Goal: Task Accomplishment & Management: Use online tool/utility

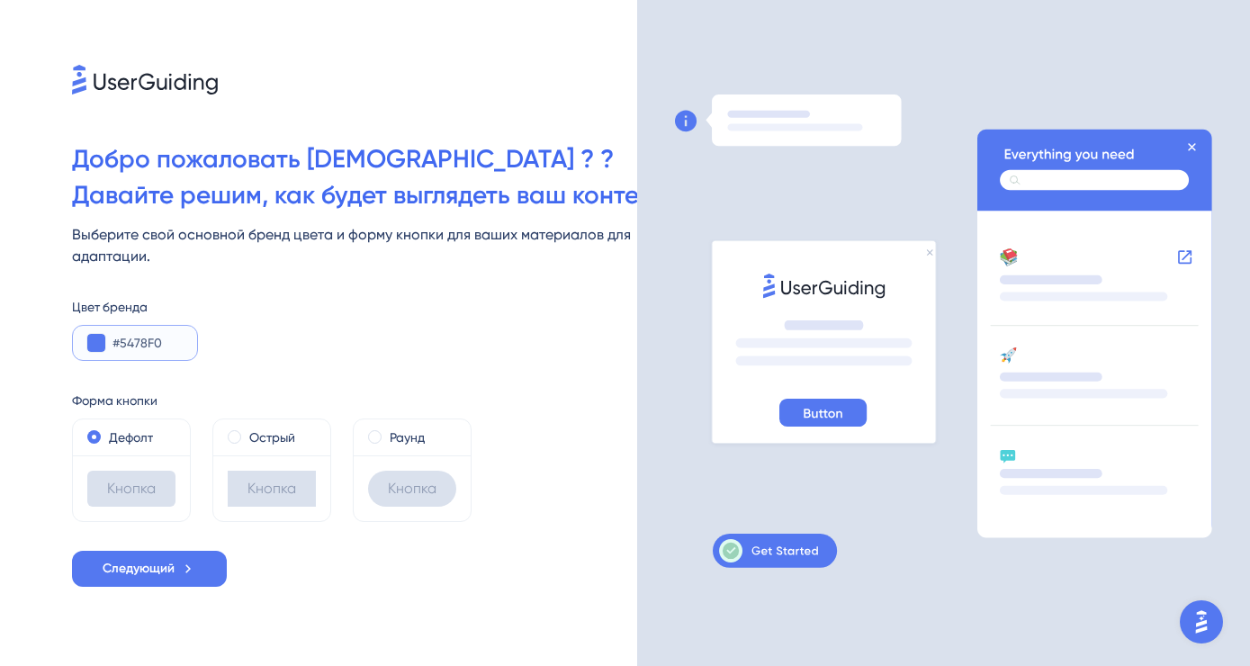
click at [148, 346] on input "#5478F0" at bounding box center [147, 343] width 70 height 22
click at [95, 347] on button at bounding box center [96, 343] width 18 height 18
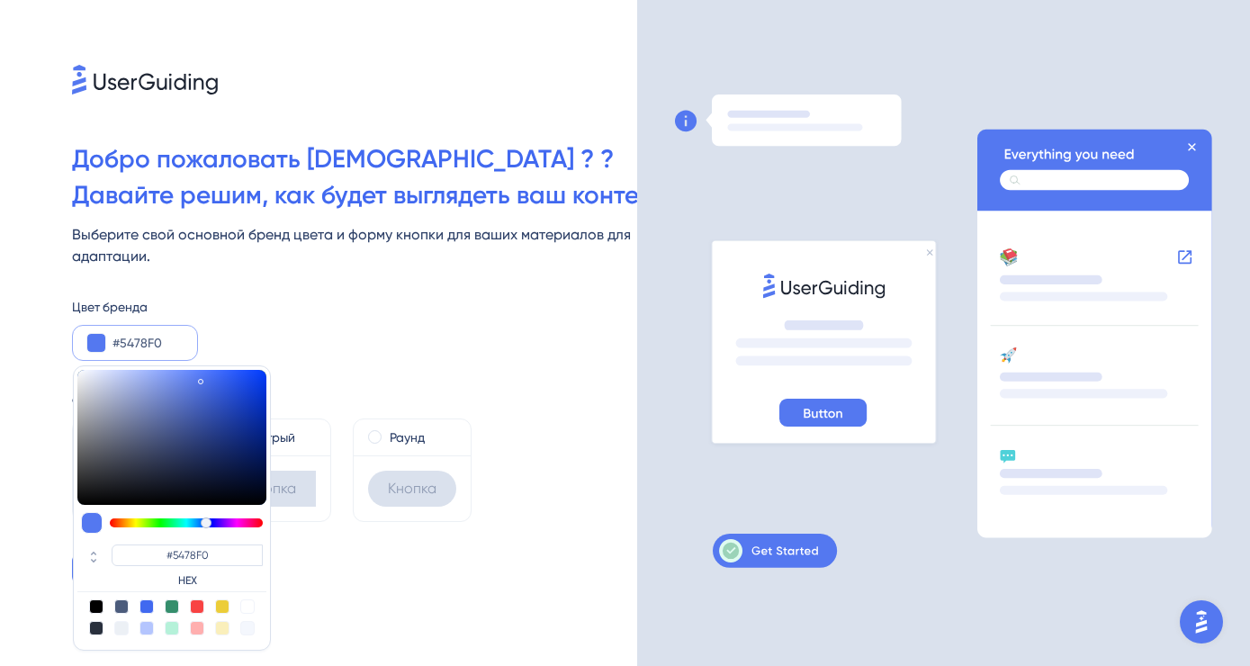
type input "#5471f0"
type input "#5471F0"
type input "#5477f0"
type input "#5477F0"
type input "#547cf0"
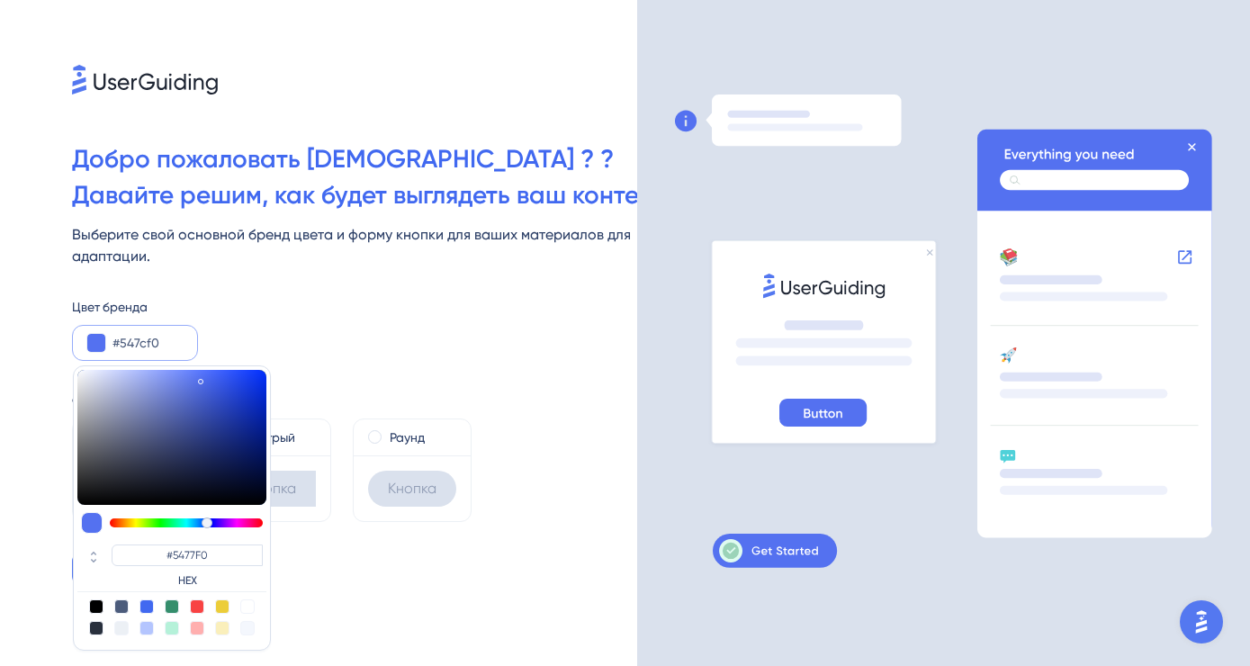
type input "#547CF0"
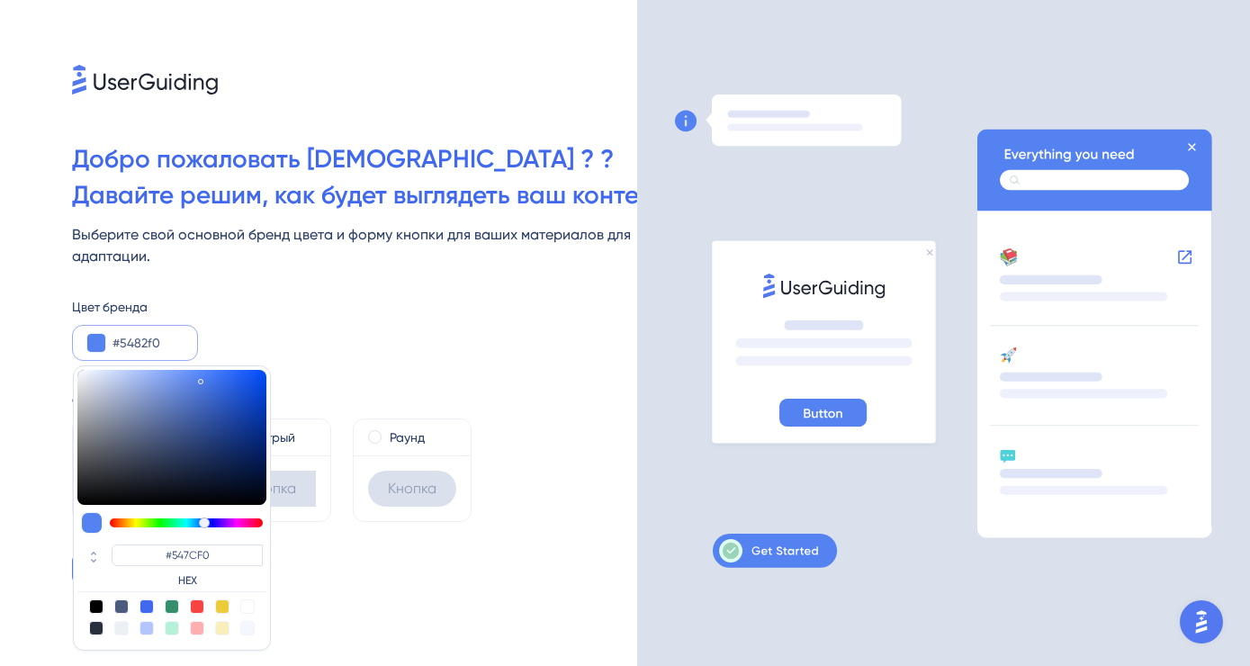
type input "#5487f0"
type input "#5487F0"
type input "#5492f0"
type input "#5492F0"
type input "#54a3f0"
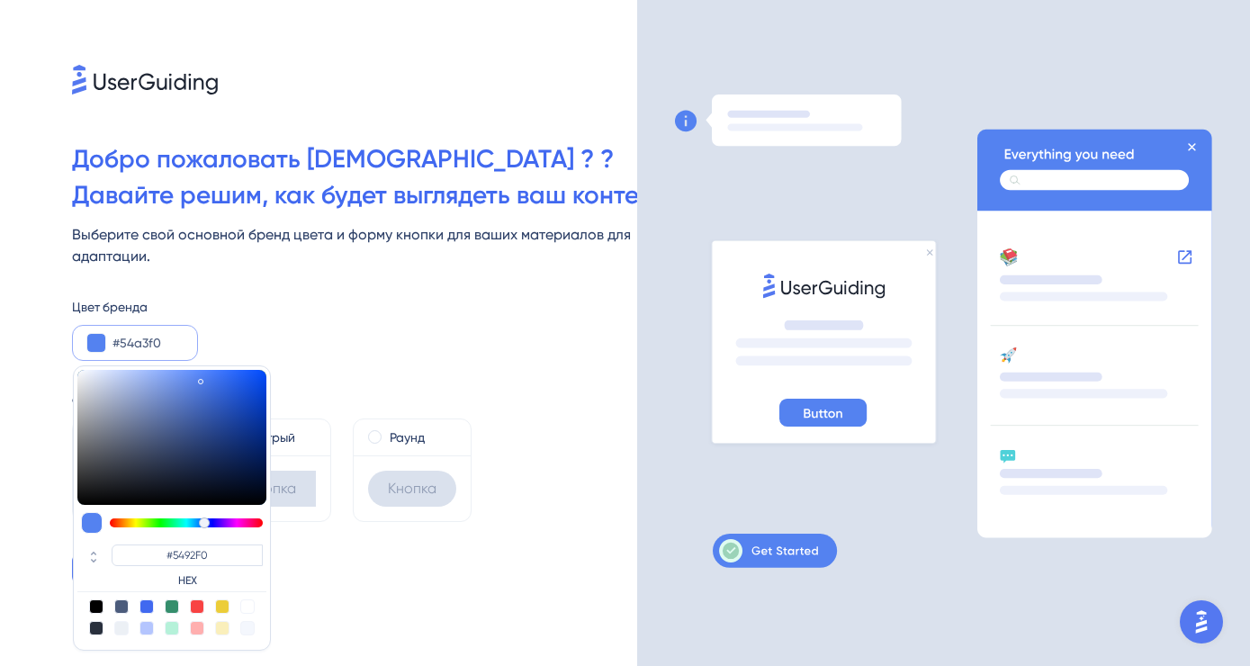
type input "#54A3F0"
type input "#54b3f0"
type input "#54B3F0"
type input "#54c4f0"
type input "#54C4F0"
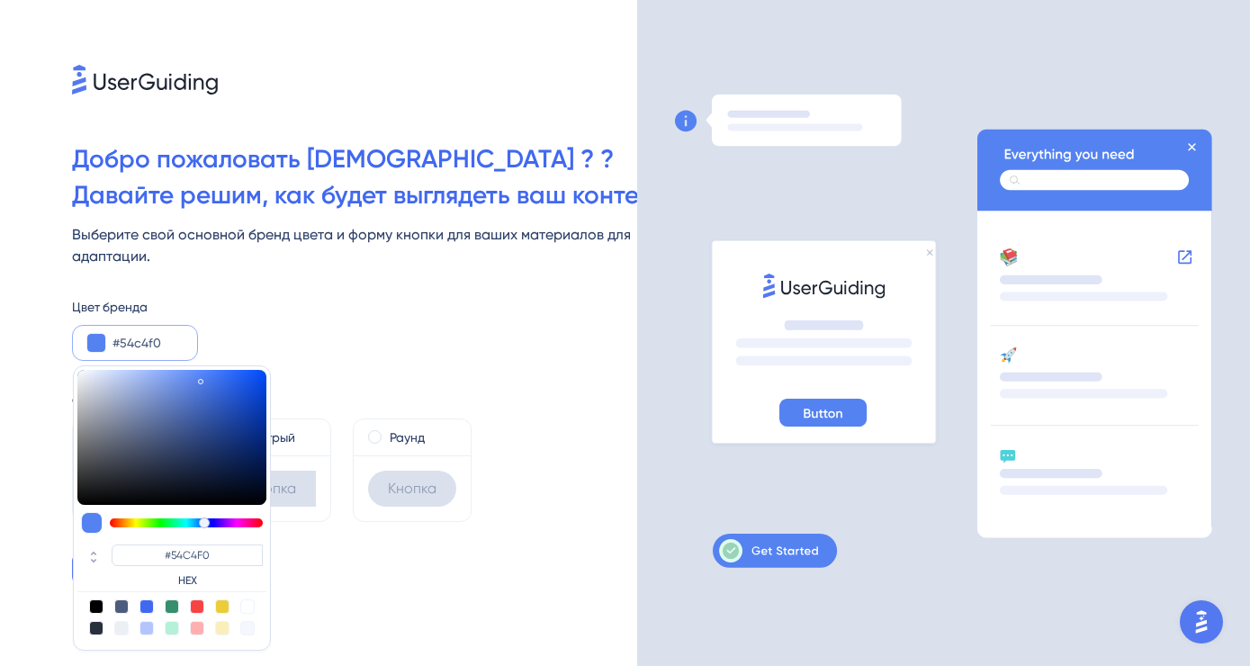
type input "#54c9f0"
type input "#54C9F0"
type input "#54d4f0"
type input "#54D4F0"
type input "#54dff0"
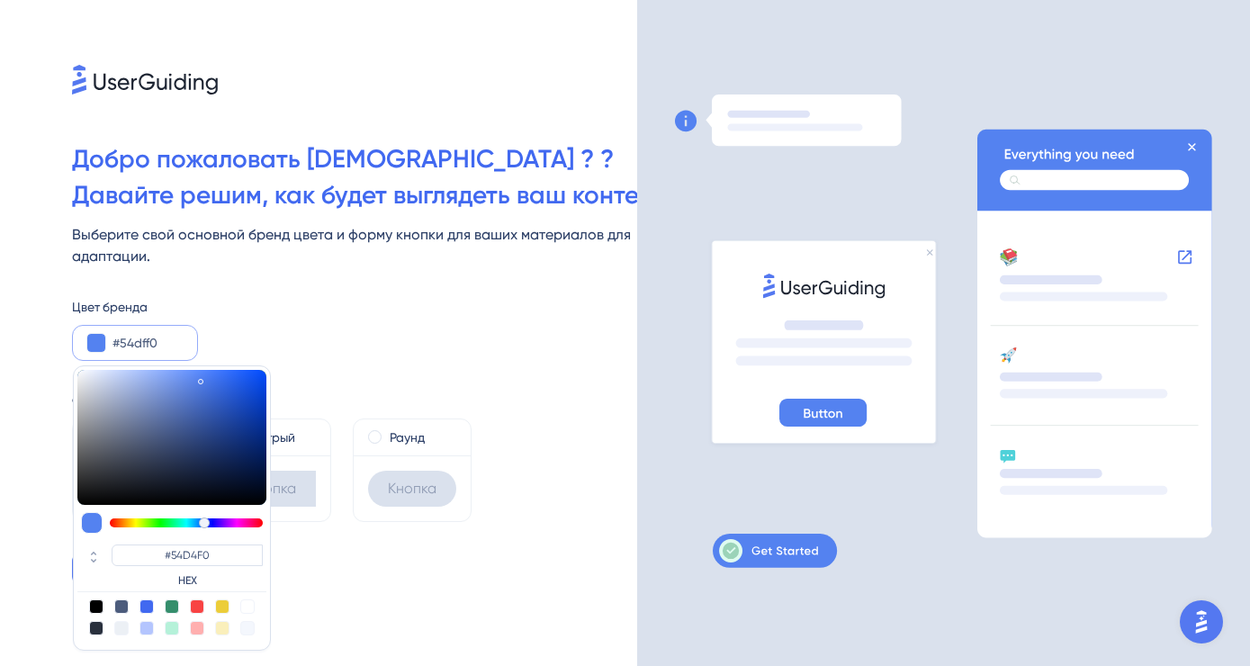
type input "#54DFF0"
type input "#54f0f0"
type input "#54F0F0"
type input "#54f0df"
type input "#54F0DF"
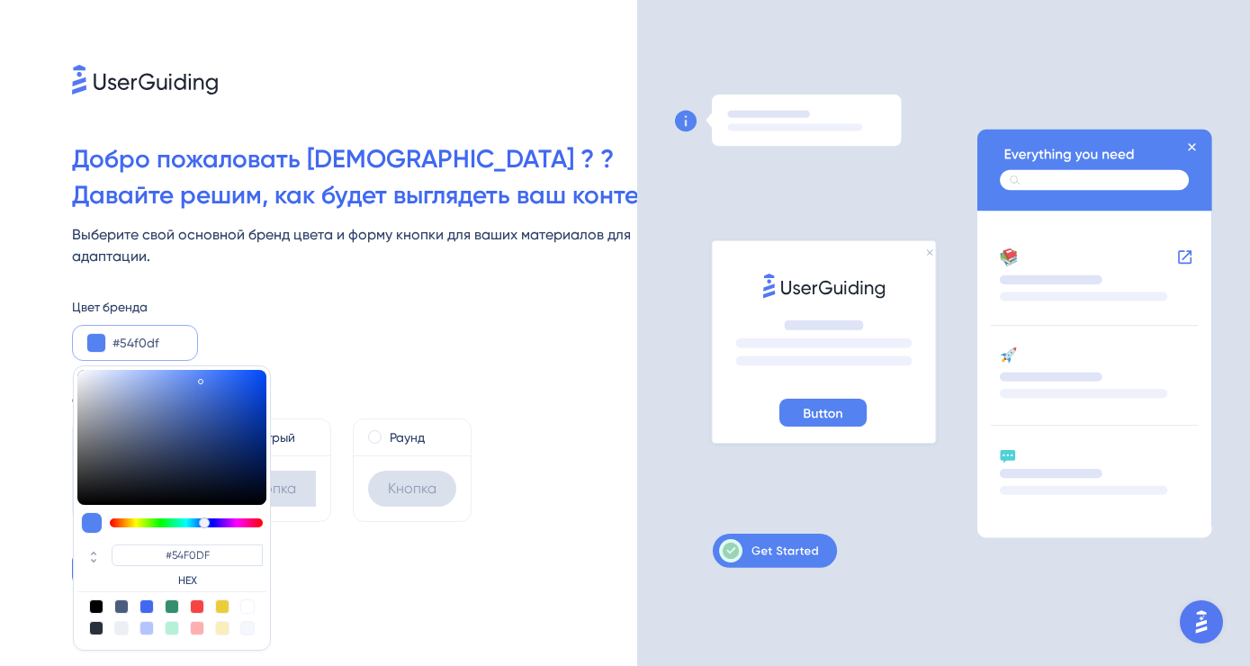
type input "#54f0d4"
type input "#54F0DA"
type input "#54f0be"
type input "#54F0BE"
type input "#54f0b3"
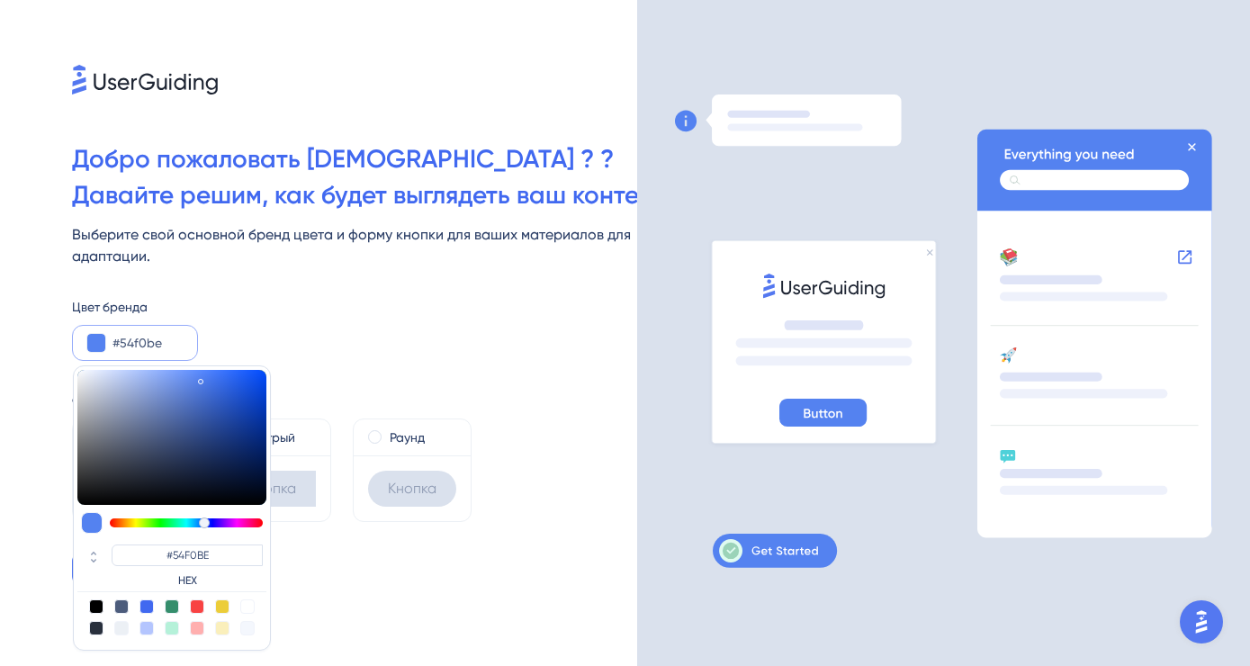
type input "#54F0B3"
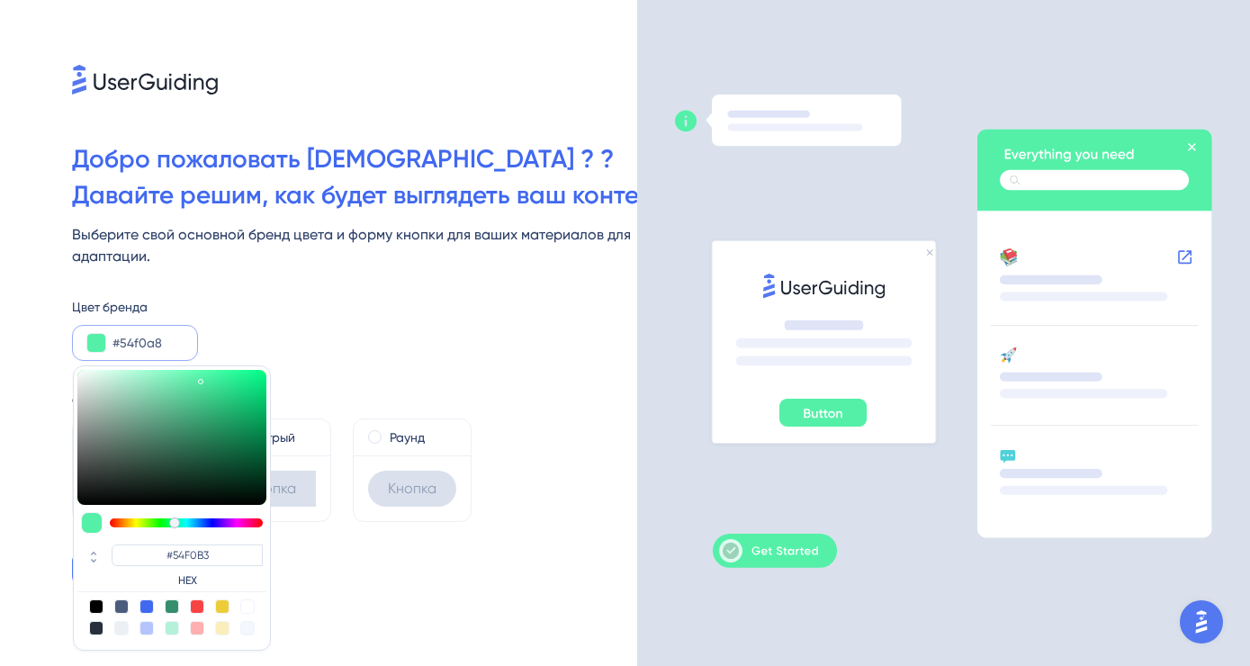
type input "#54f0a3"
type input "#54F0A3"
type input "#54f092"
type input "#54F092"
type input "#54f082"
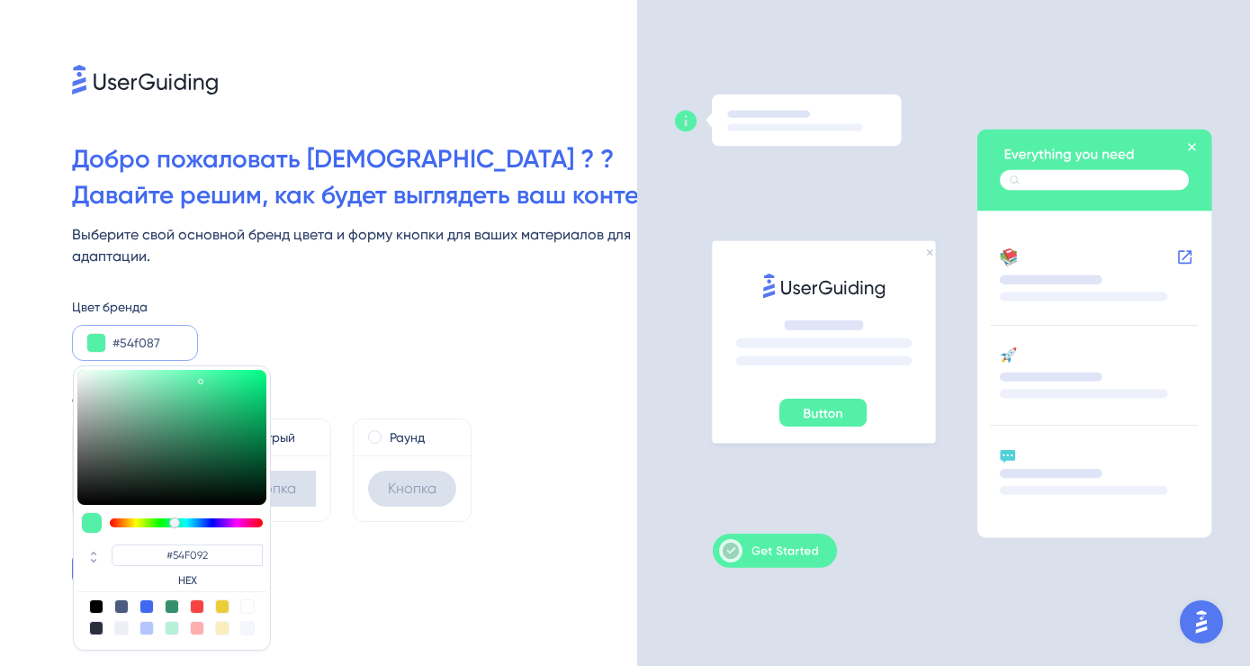
type input "#54F087"
type input "#54f077"
type input "#54F077"
type input "#54f06c"
type input "#54F06C"
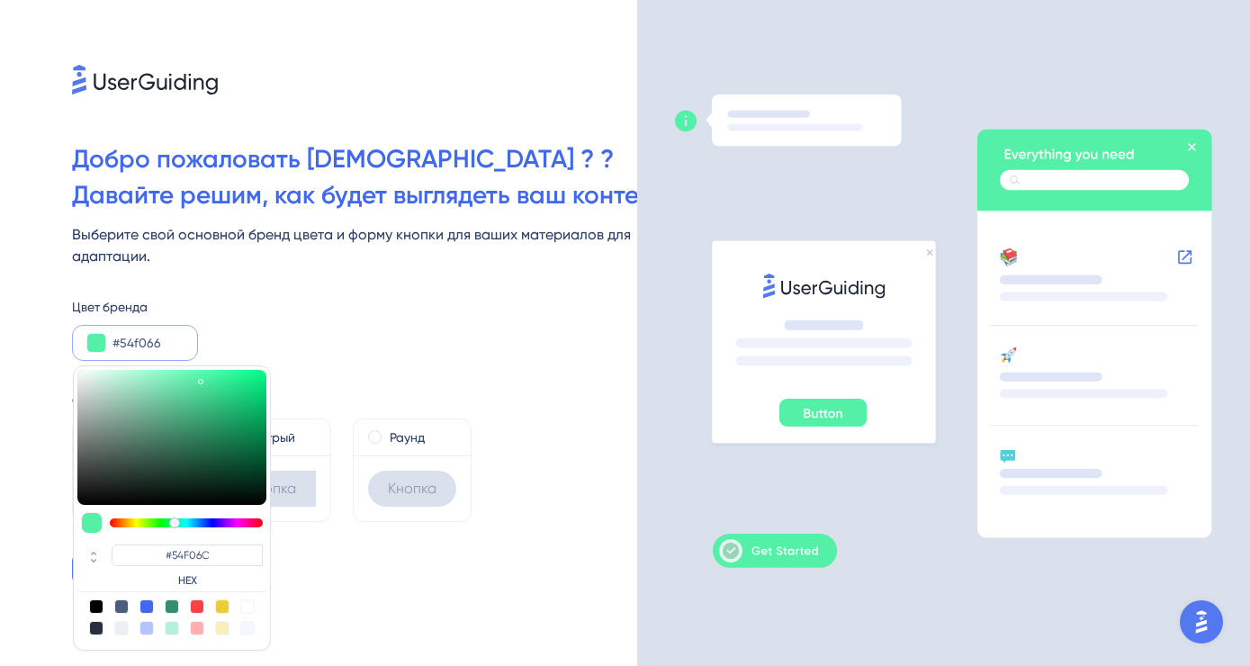
type input "#54f061"
type input "#54F061"
type input "#58f054"
type input "#58F054"
type input "#5df054"
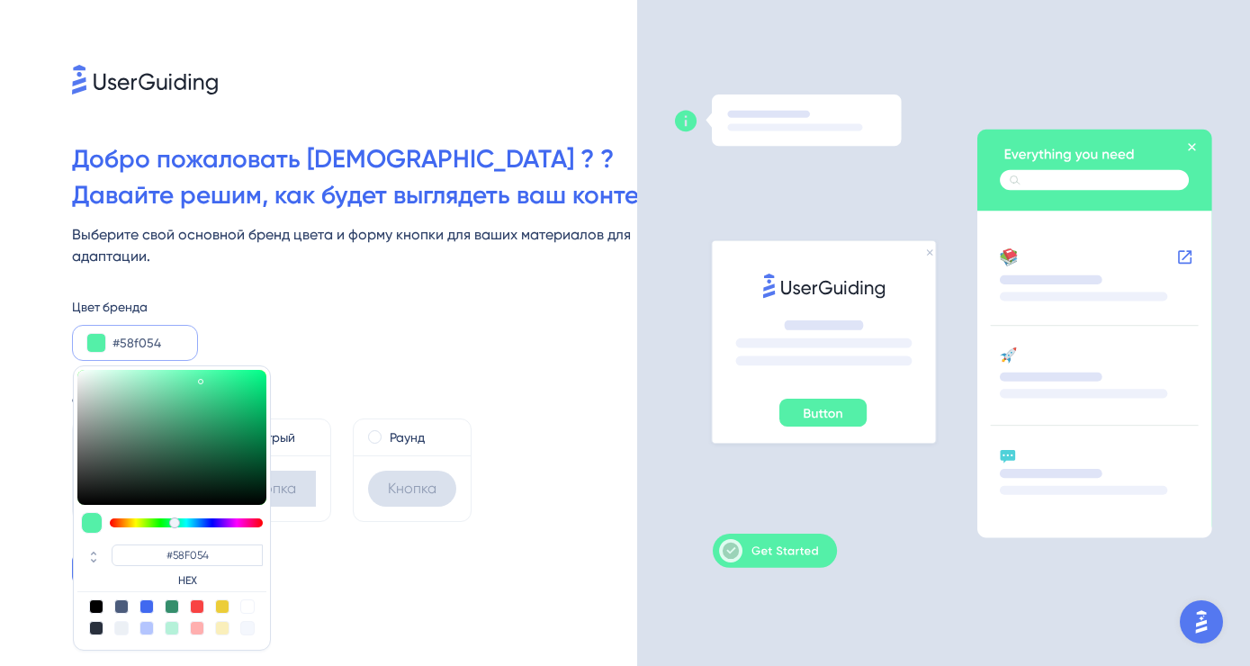
type input "#5DF054"
type input "#63f054"
type input "#63F054"
type input "#68f054"
type input "#68F054"
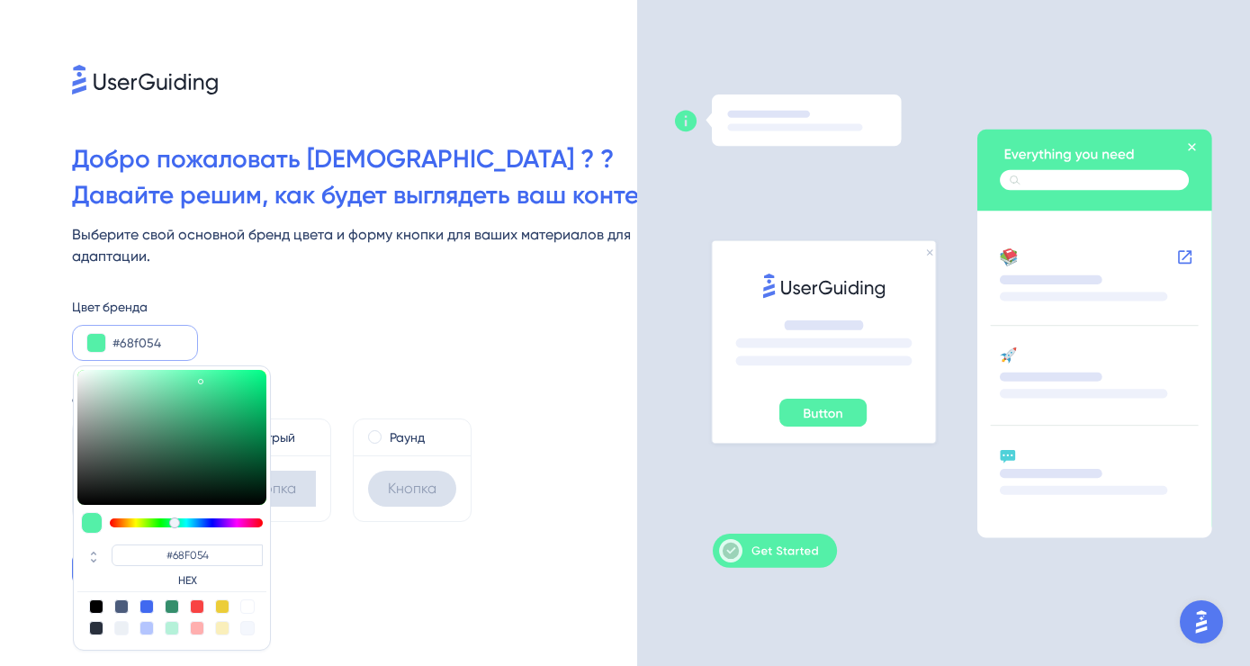
type input "#6ef054"
type input "#6EF054"
type input "#79f054"
type input "#79F054"
type input "#7ef054"
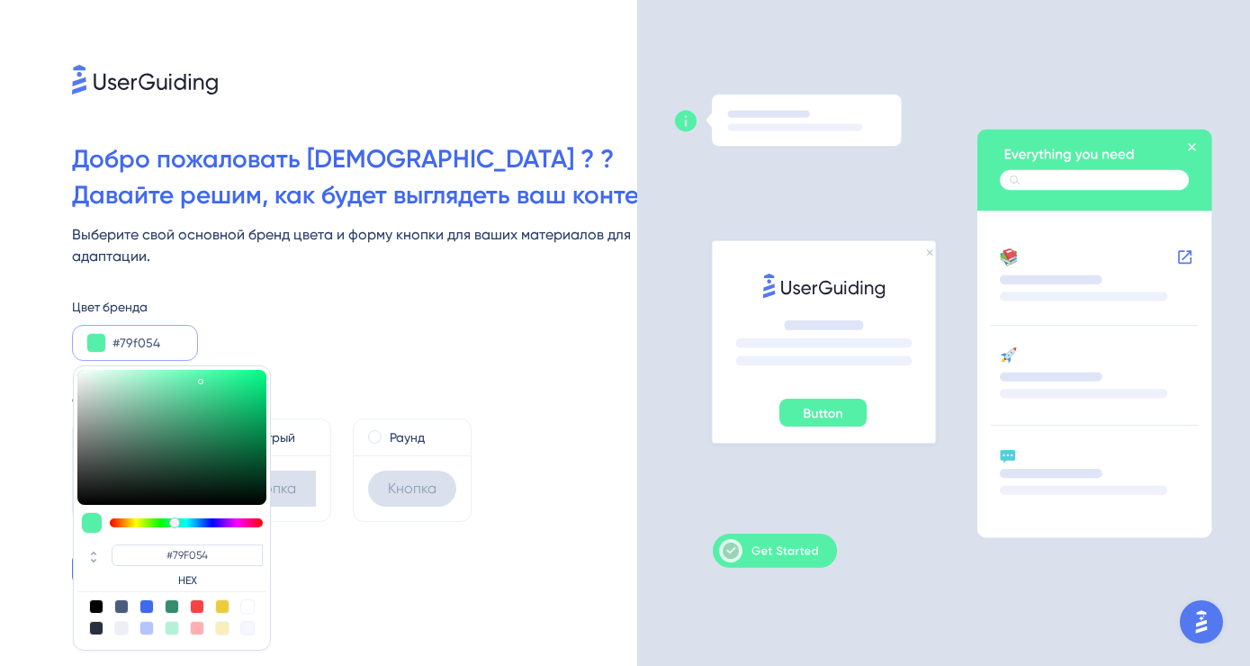
type input "#7EF054"
type input "#89f054"
type input "#89F054"
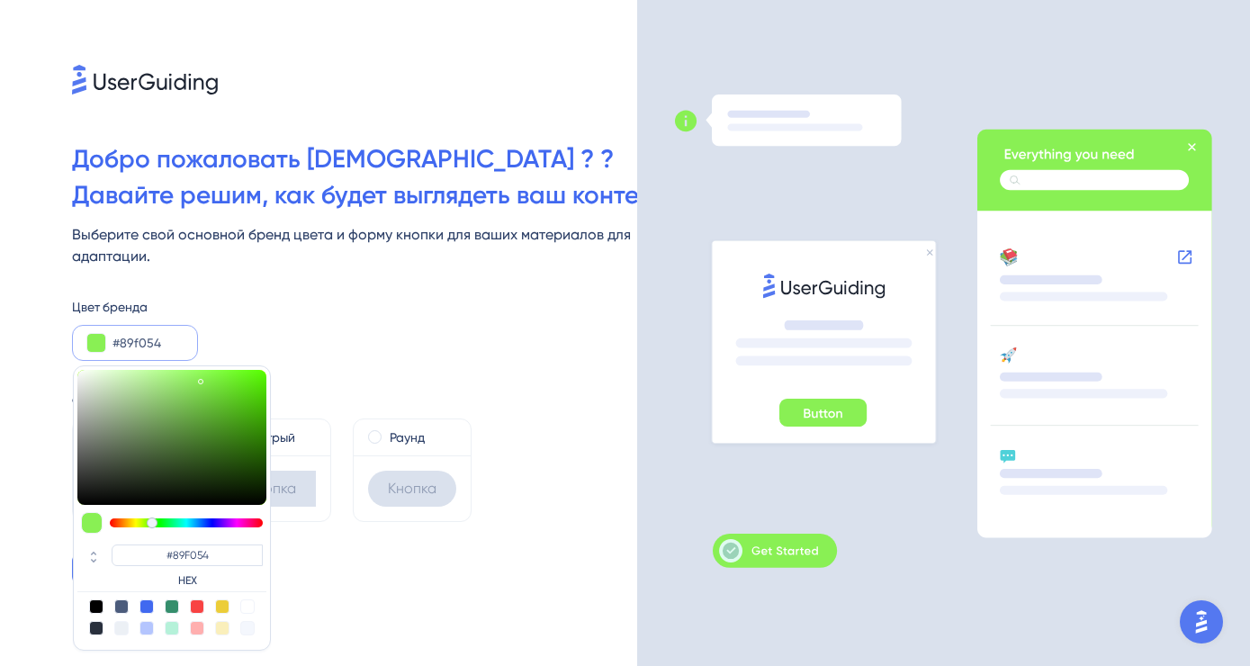
type input "#8ff054"
type input "#8FF054"
type input "#9af054"
type input "#94F054"
type input "#9ff054"
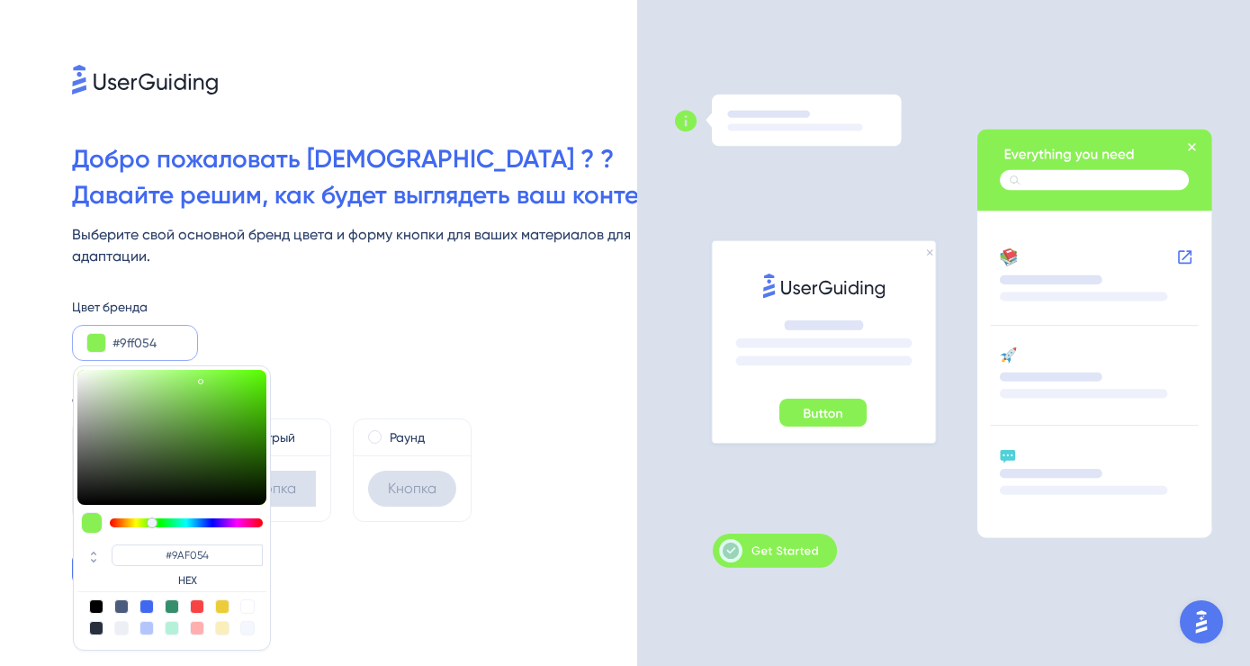
type input "#9FF054"
type input "#a5f054"
type input "#A5F054"
type input "#aaf054"
type input "#AAF054"
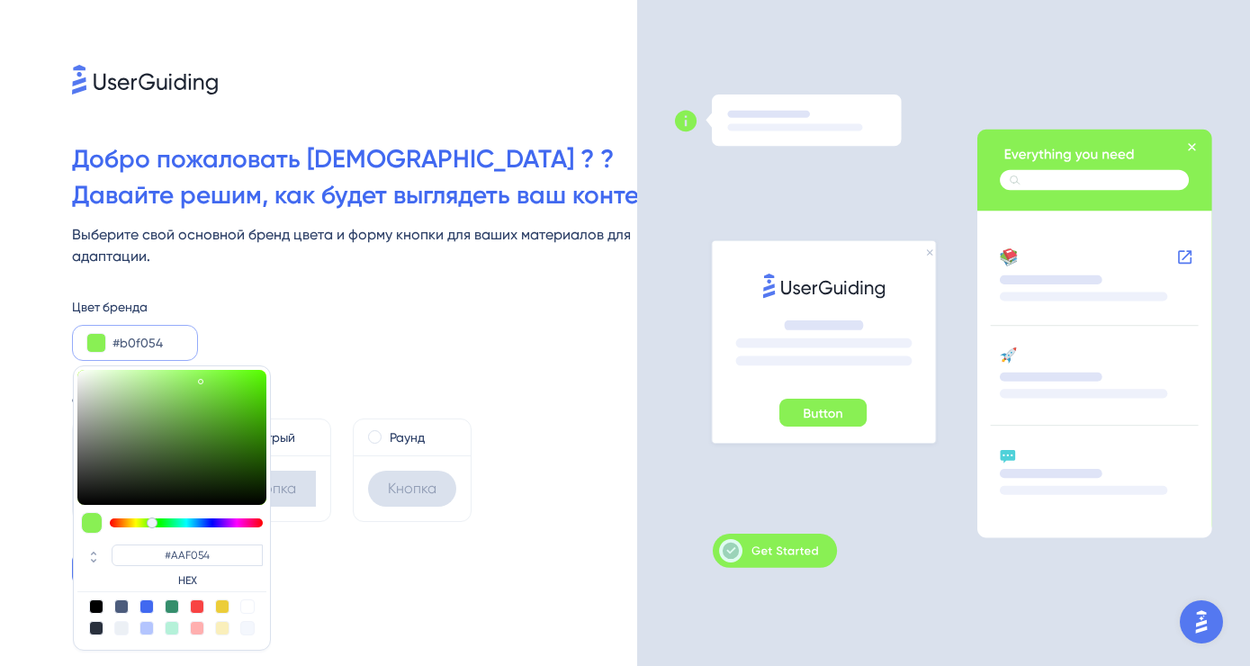
type input "#b5f054"
type input "#B5F054"
type input "#bbf054"
type input "#BBF054"
type input "#c0f054"
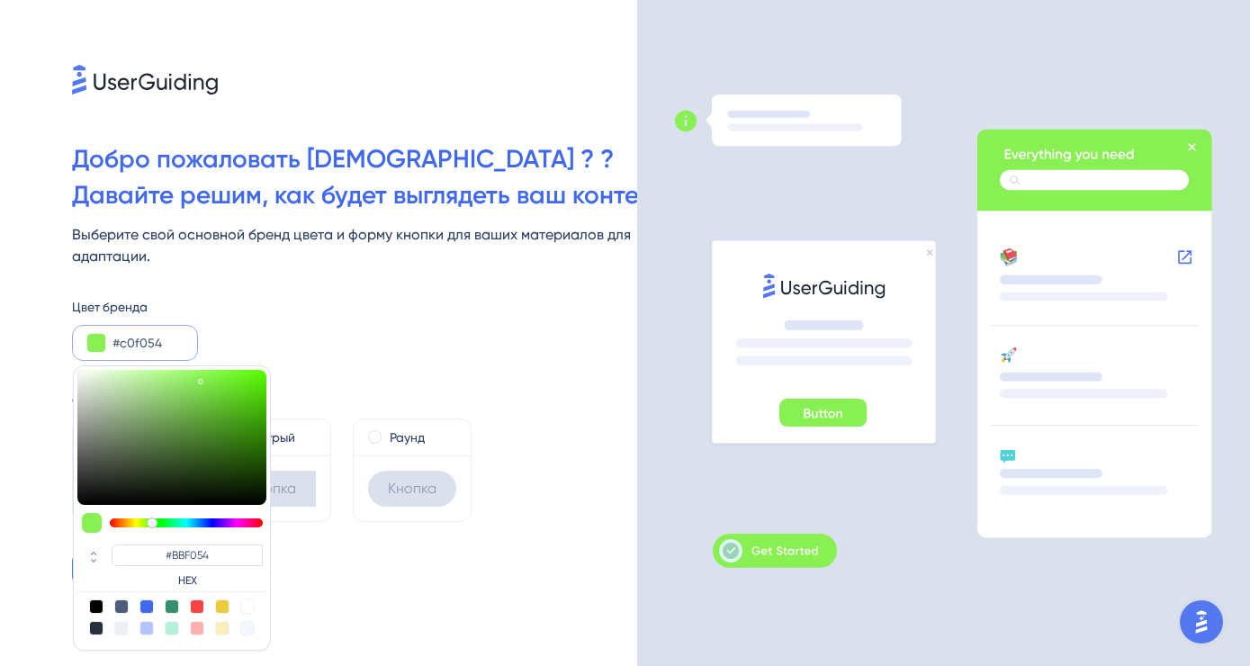
type input "#C0F054"
type input "#c6f054"
type input "#C6F054"
type input "#d1f054"
type input "#D1F054"
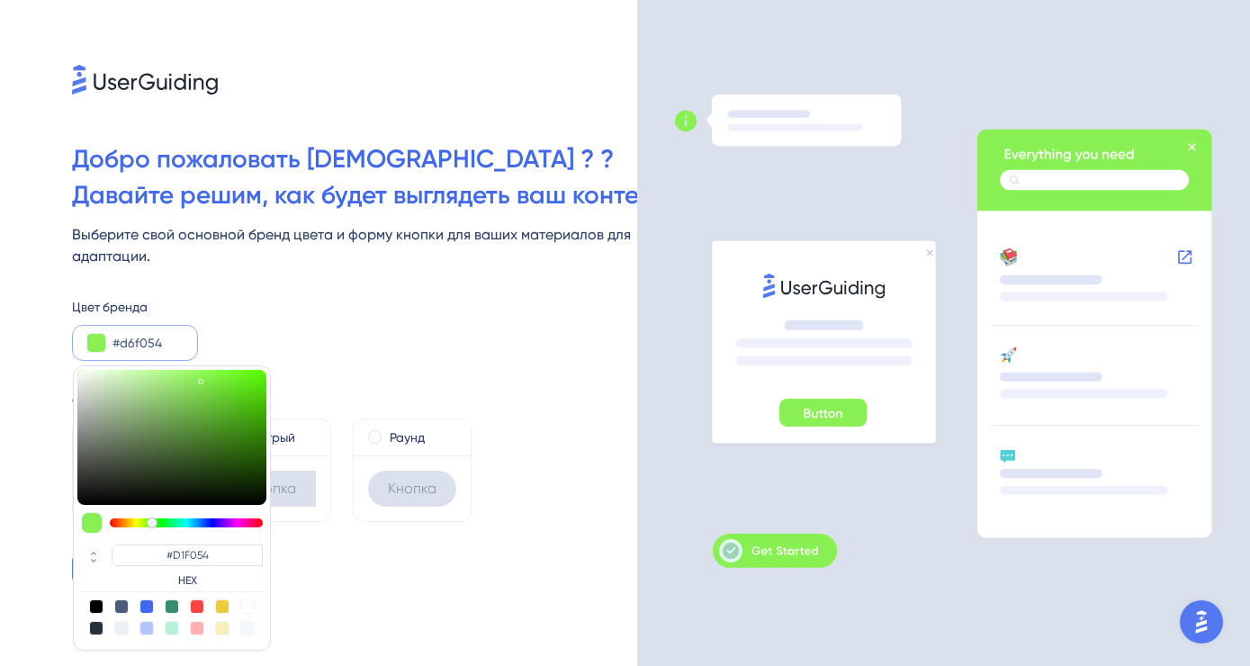
type input "#e1f054"
type input "#E1F054"
type input "#e7f054"
type input "#E7F054"
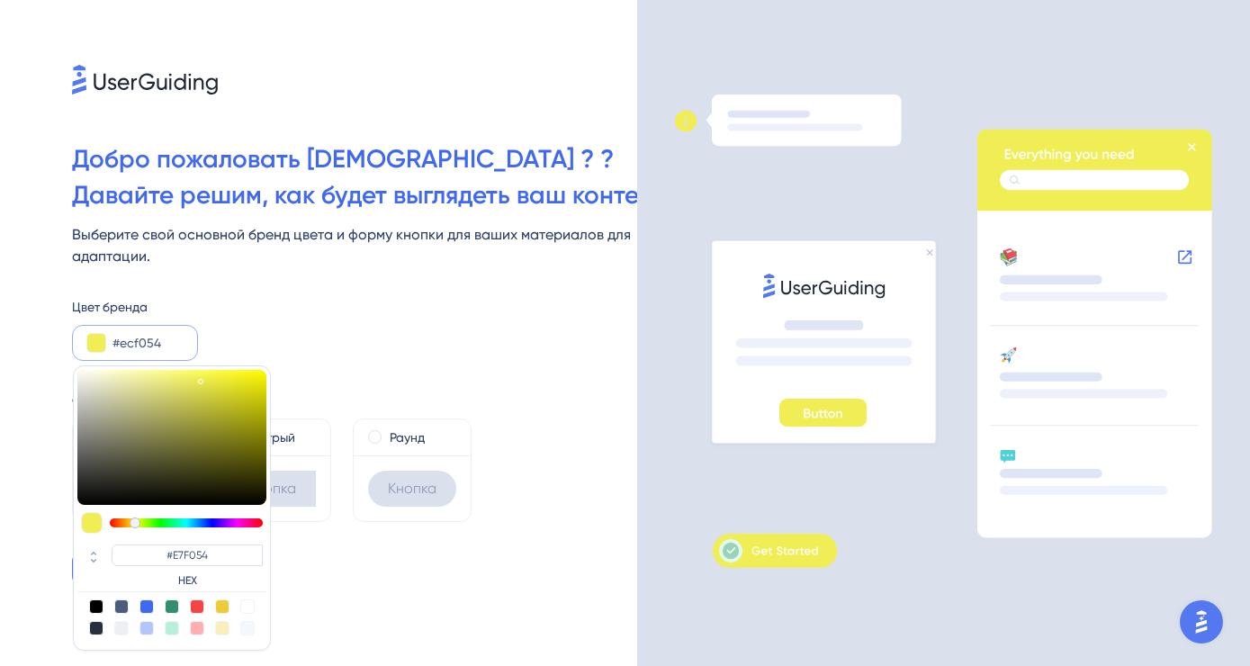
type input "#f0ee54"
type input "#F0EE54"
type input "#f0e954"
type input "#F0E954"
type input "#f0e354"
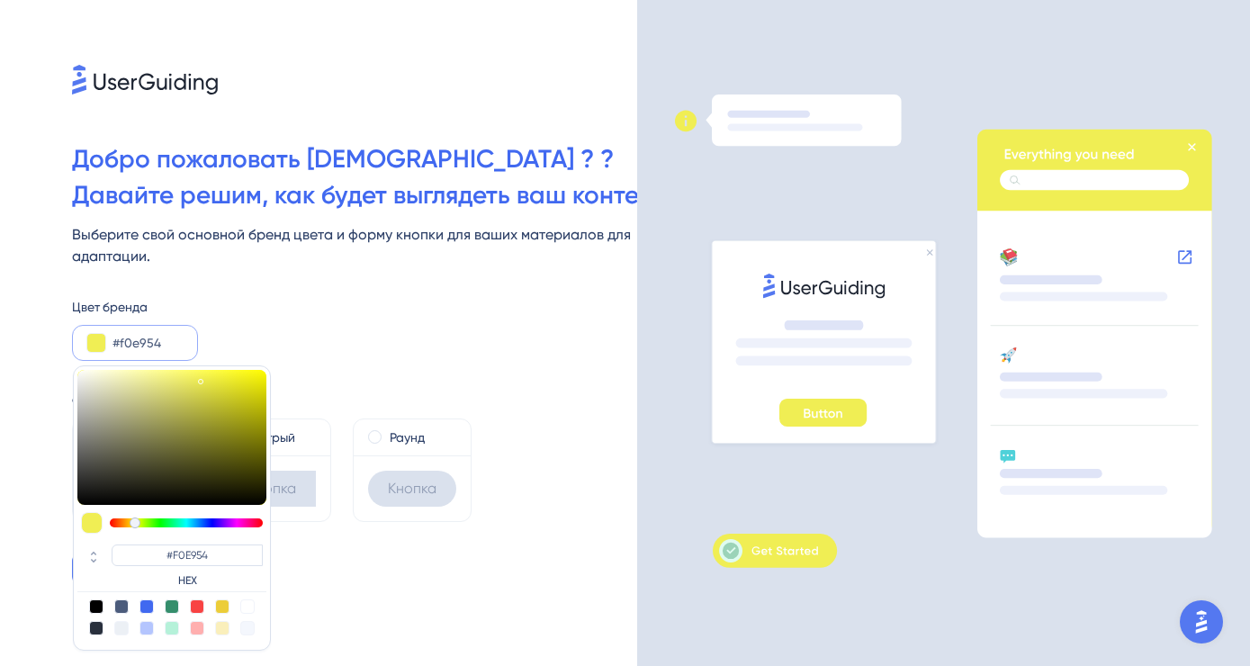
type input "#F0E354"
type input "#f0de54"
type input "#F0DE54"
type input "#f0d854"
type input "#F0D854"
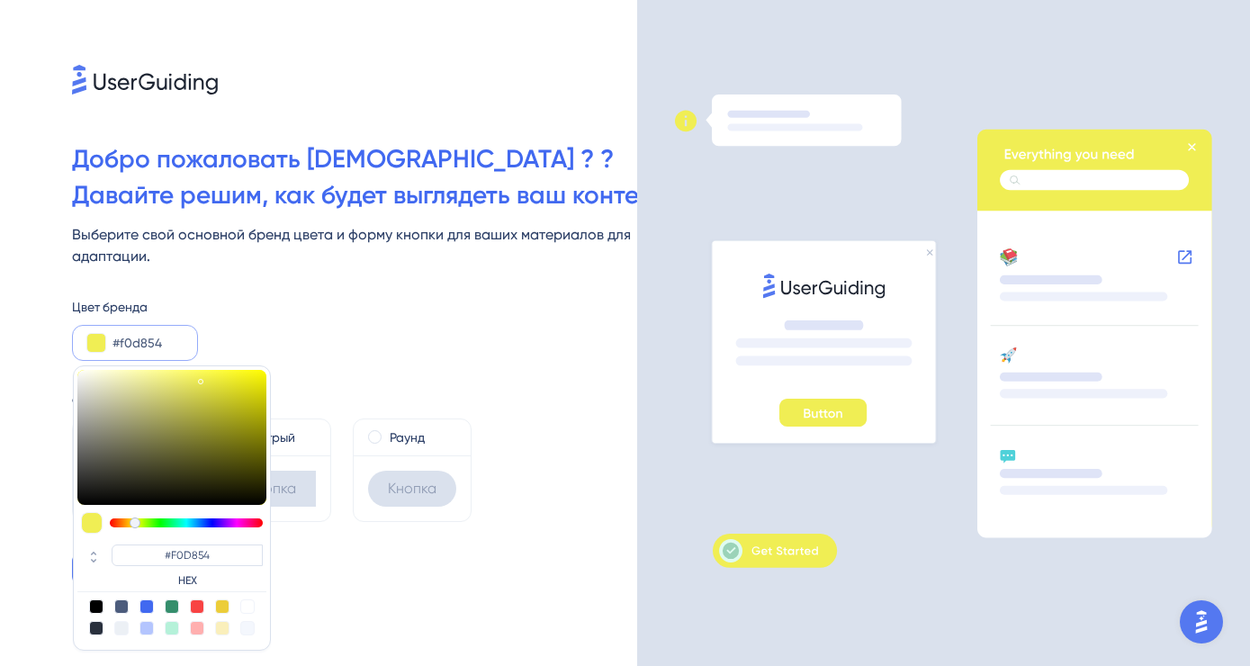
type input "#f0d354"
type input "#F0D354"
type input "#f0cd54"
type input "#F0CD54"
type input "#f0c854"
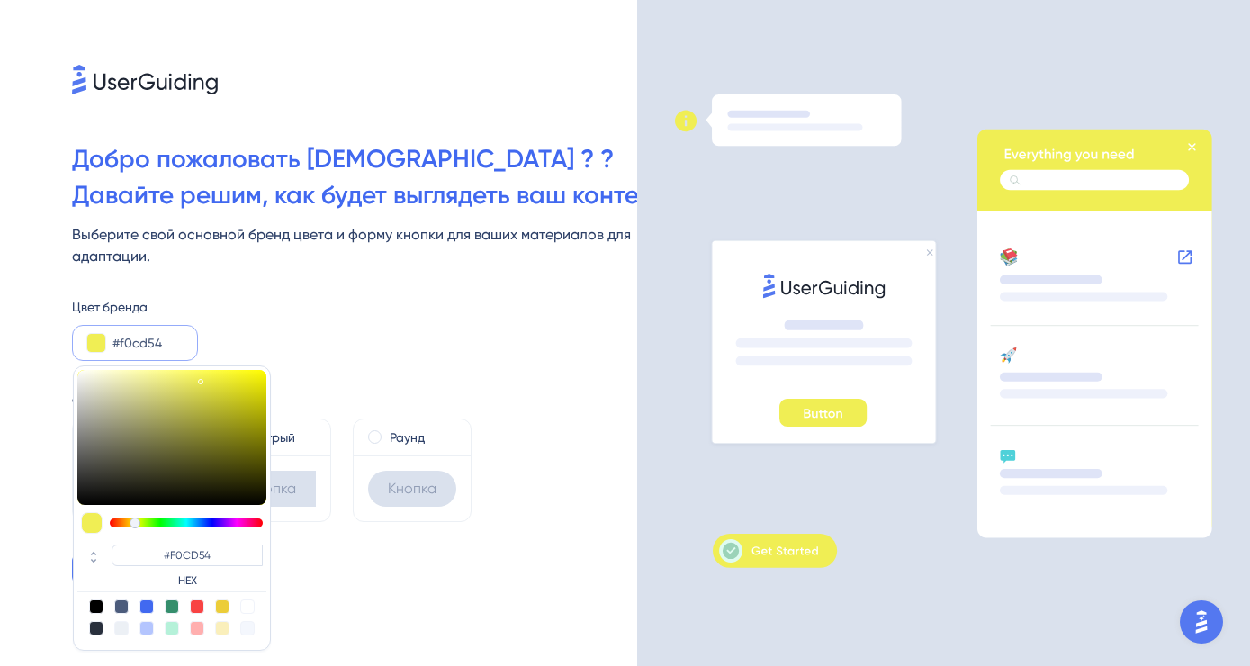
type input "#F0C854"
type input "#f0c254"
type input "#F0C254"
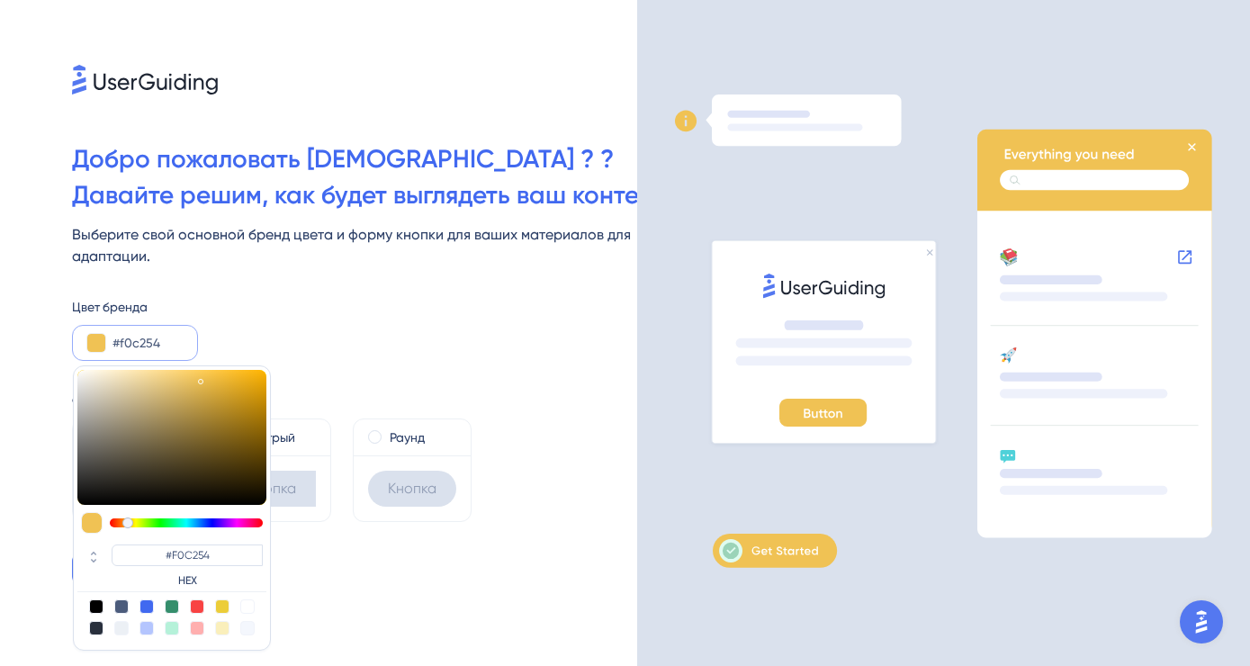
type input "#f0bd54"
type input "#F0BD54"
type input "#f0b754"
type input "#F0B754"
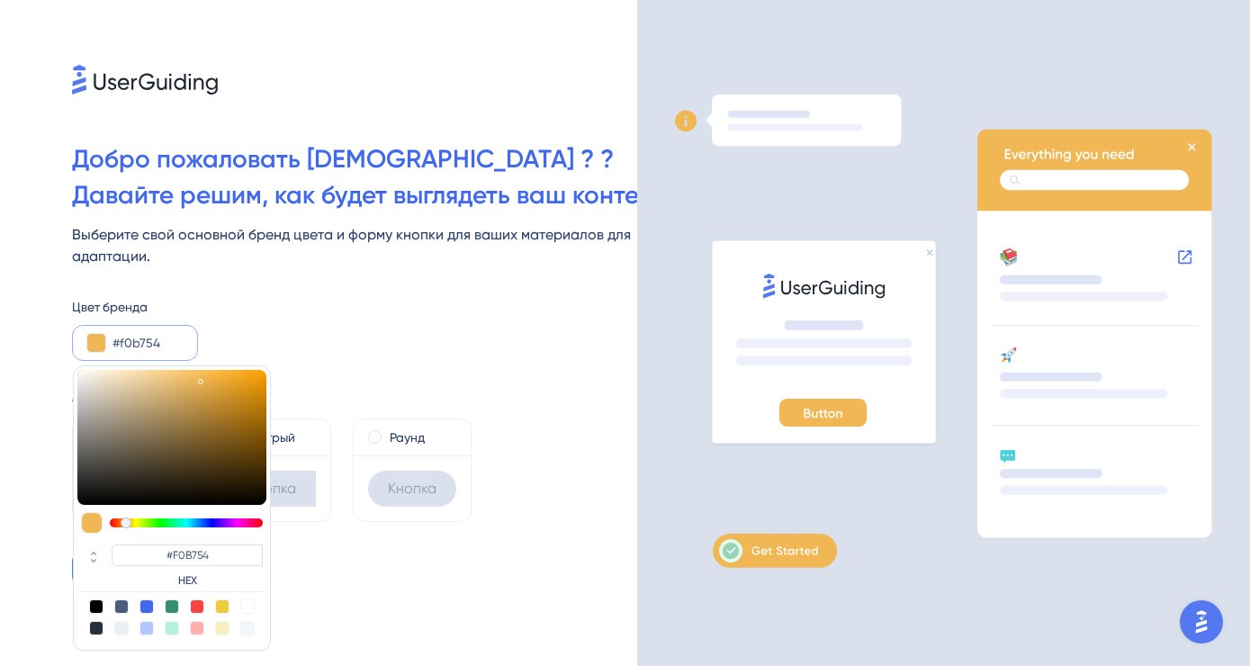
type input "#f0b254"
type input "#F0B254"
type input "#f0ac54"
type input "#F0AC54"
type input "#f0a754"
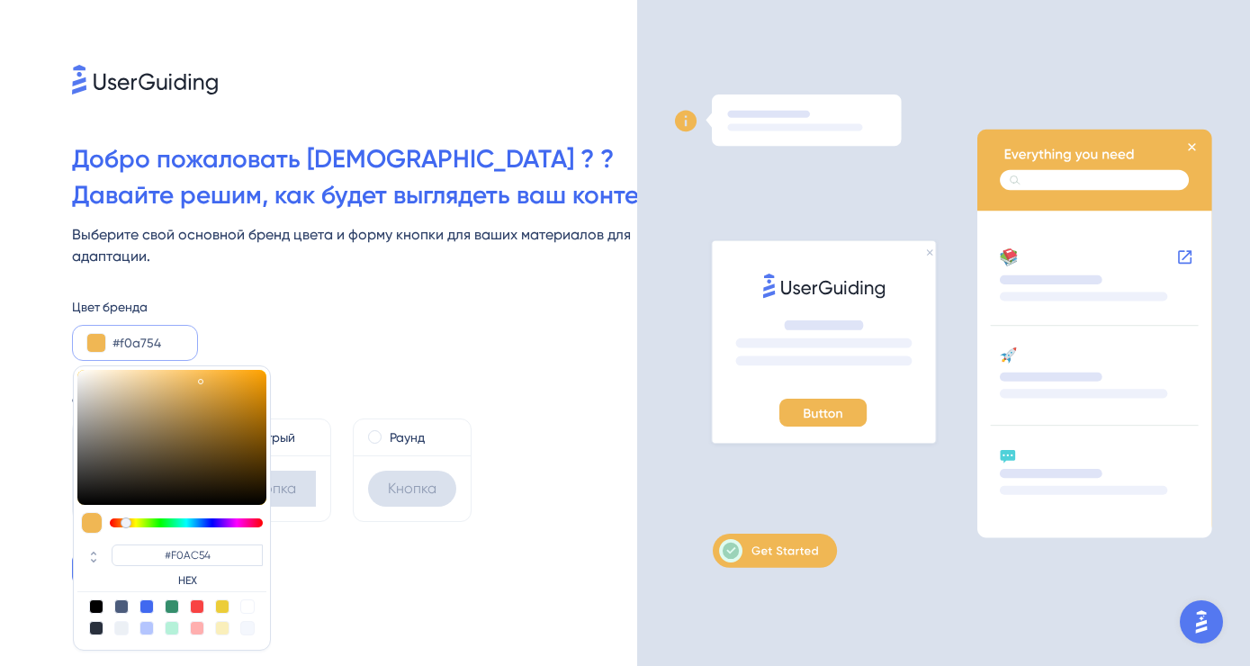
type input "#F0A754"
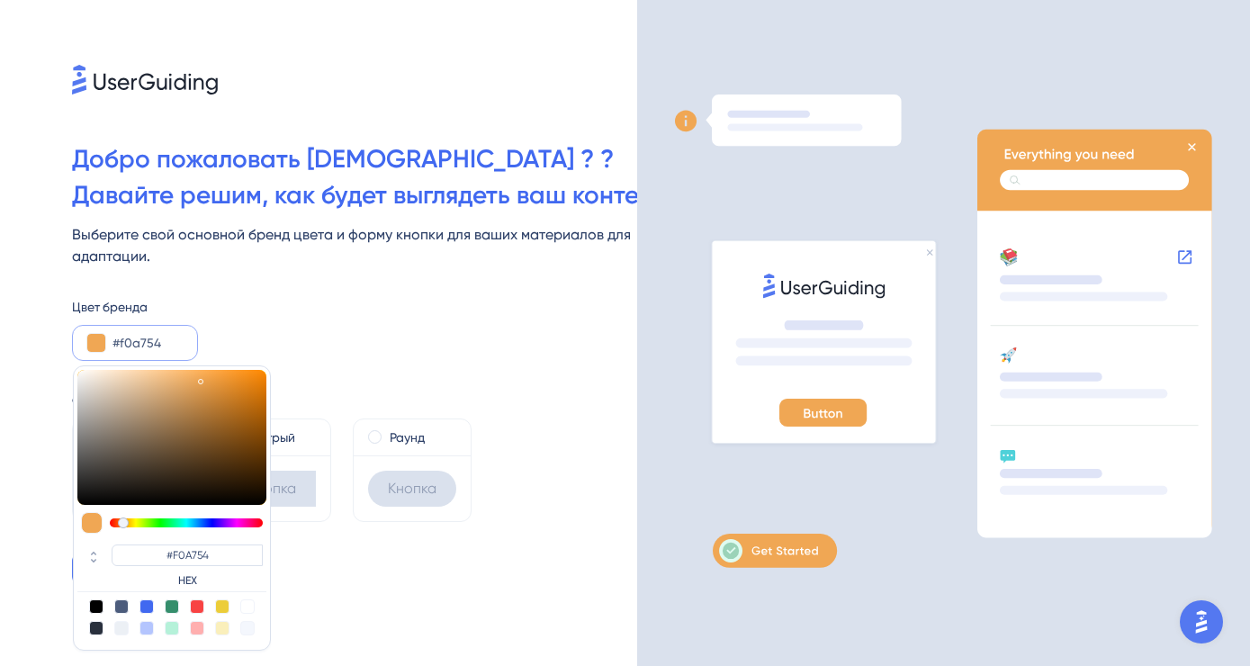
type input "#f0a154"
type input "#F0A154"
type input "#f09c54"
type input "#F09C54"
type input "#f09654"
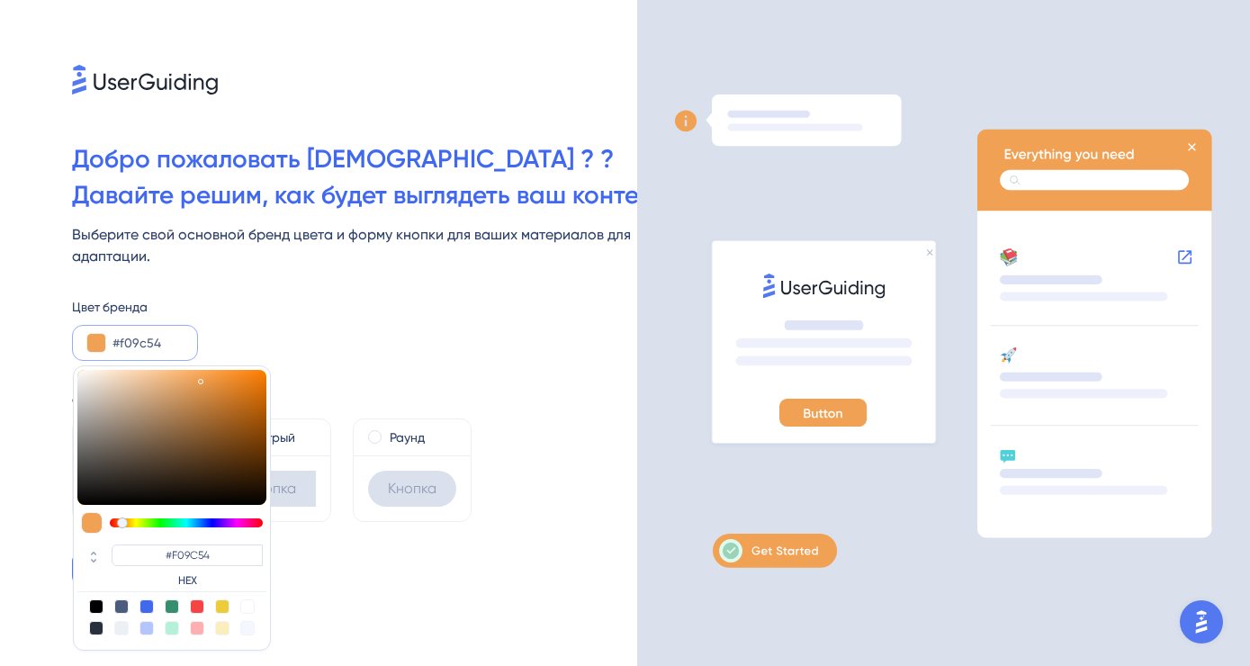
type input "#F09654"
type input "#f09154"
type input "#F09154"
type input "#f08b54"
type input "#F08B54"
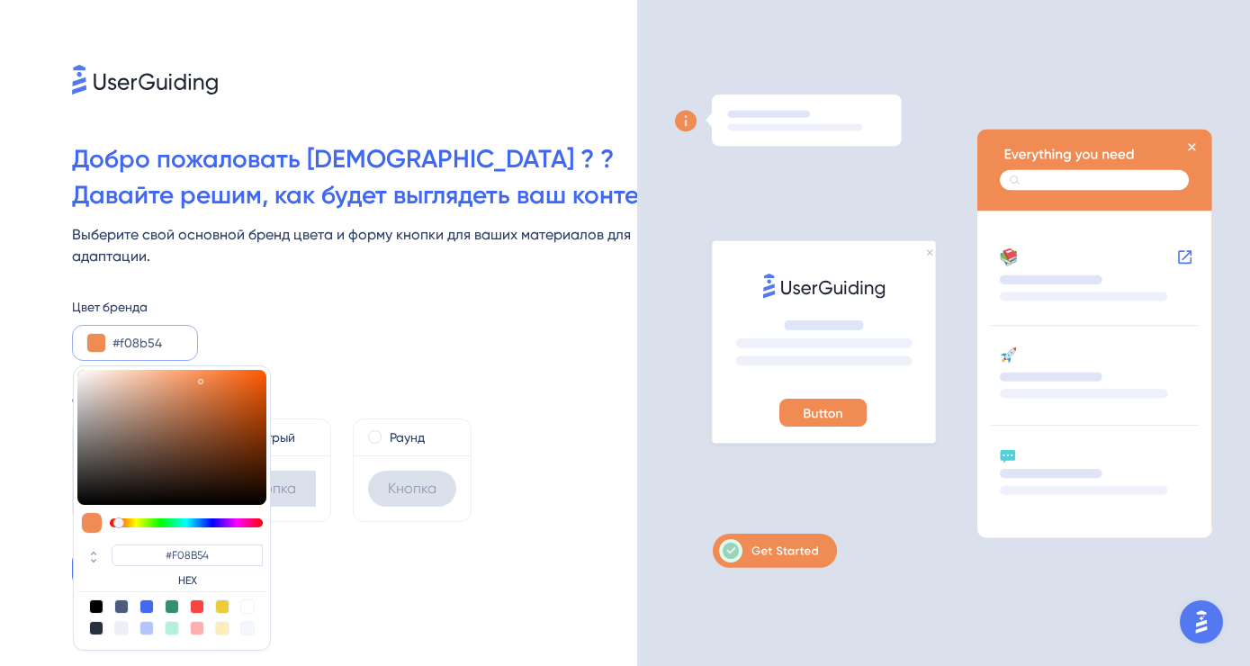
type input "#f08654"
type input "#F08654"
type input "#f08054"
type input "#F08054"
type input "#f07b54"
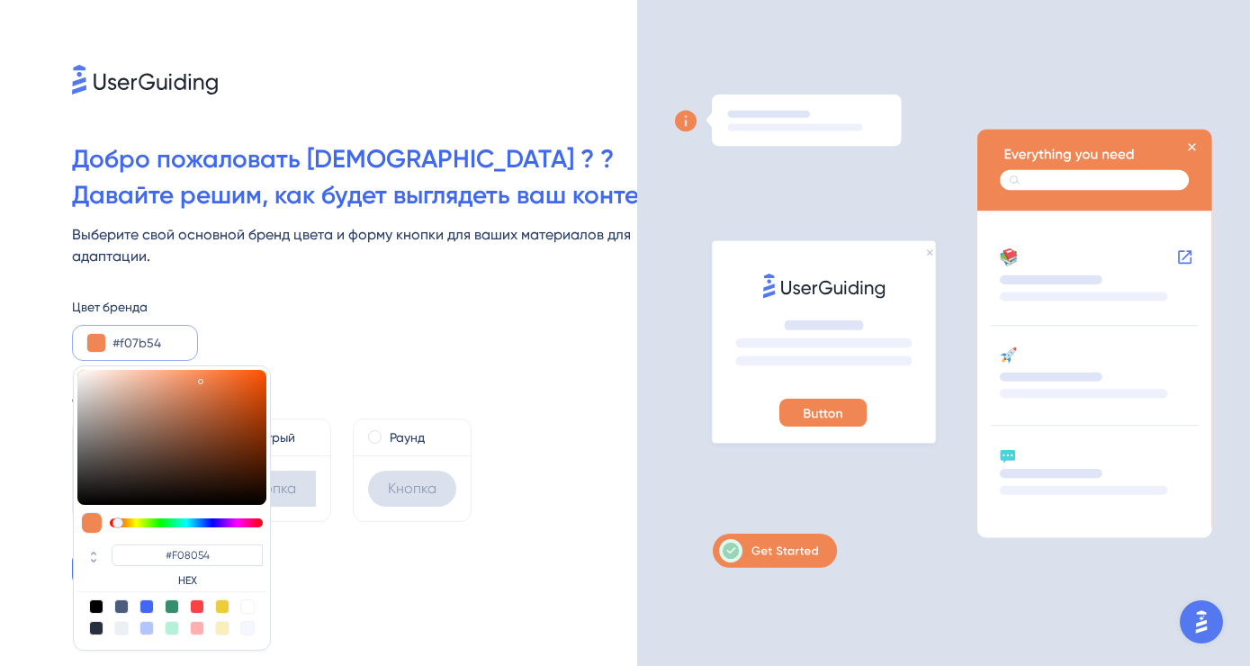
type input "#F07B54"
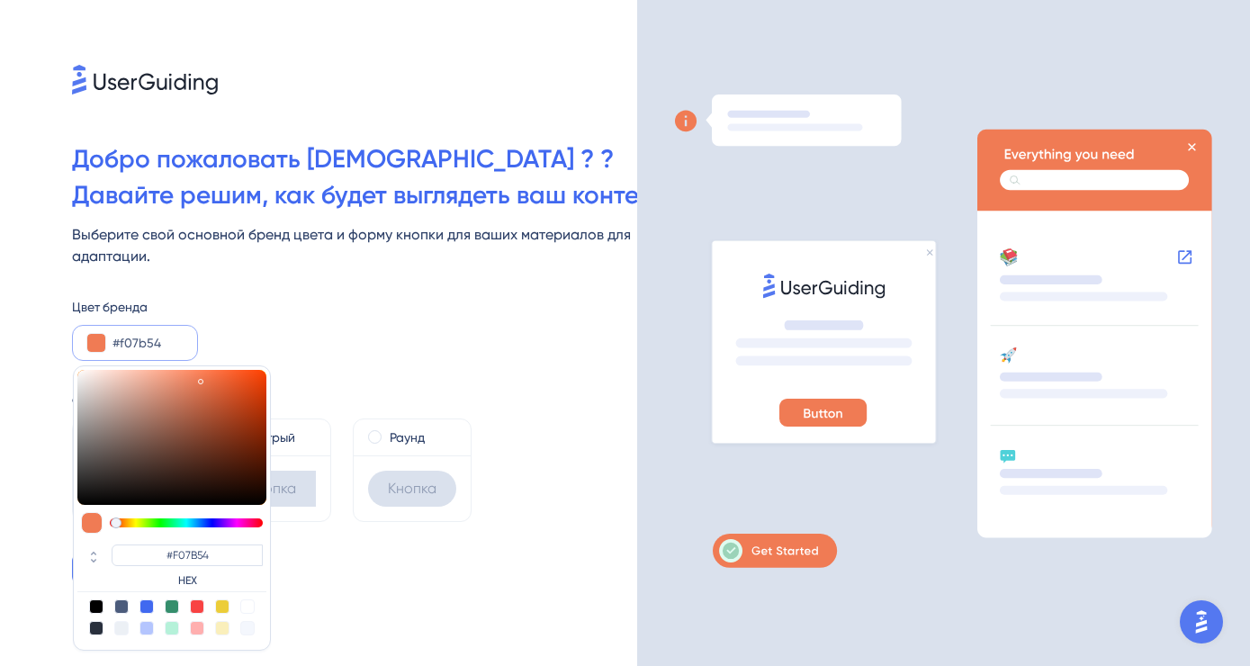
type input "#f08054"
type input "#F08054"
type input "#f08654"
type input "#F08654"
type input "#f08b54"
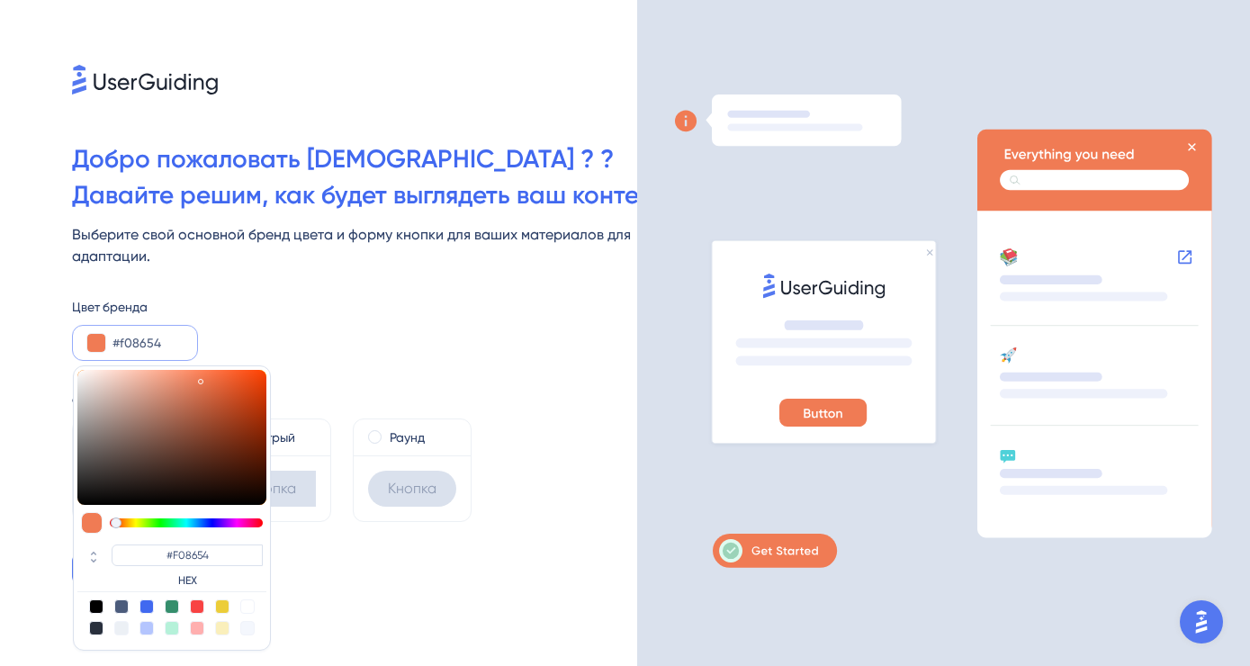
type input "#F08B54"
type input "#f09154"
type input "#F09154"
type input "#f09654"
type input "#F09654"
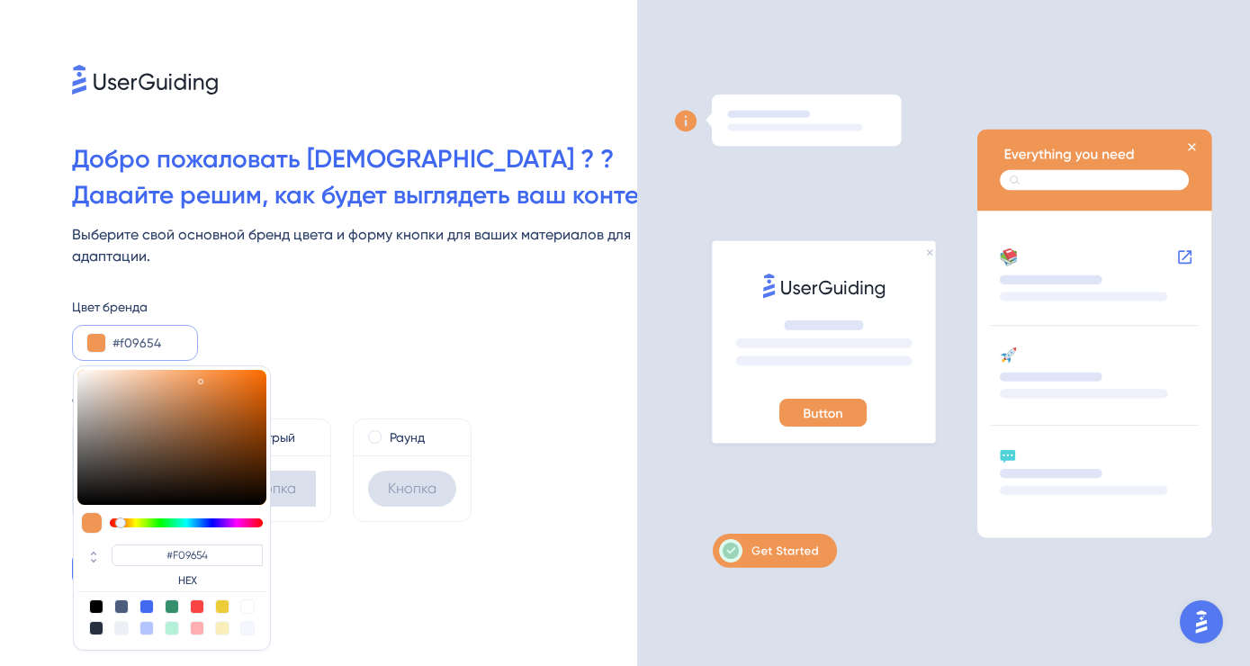
type input "#f09c54"
type input "#F09C54"
type input "#f0a154"
type input "#F0A154"
type input "#f0a754"
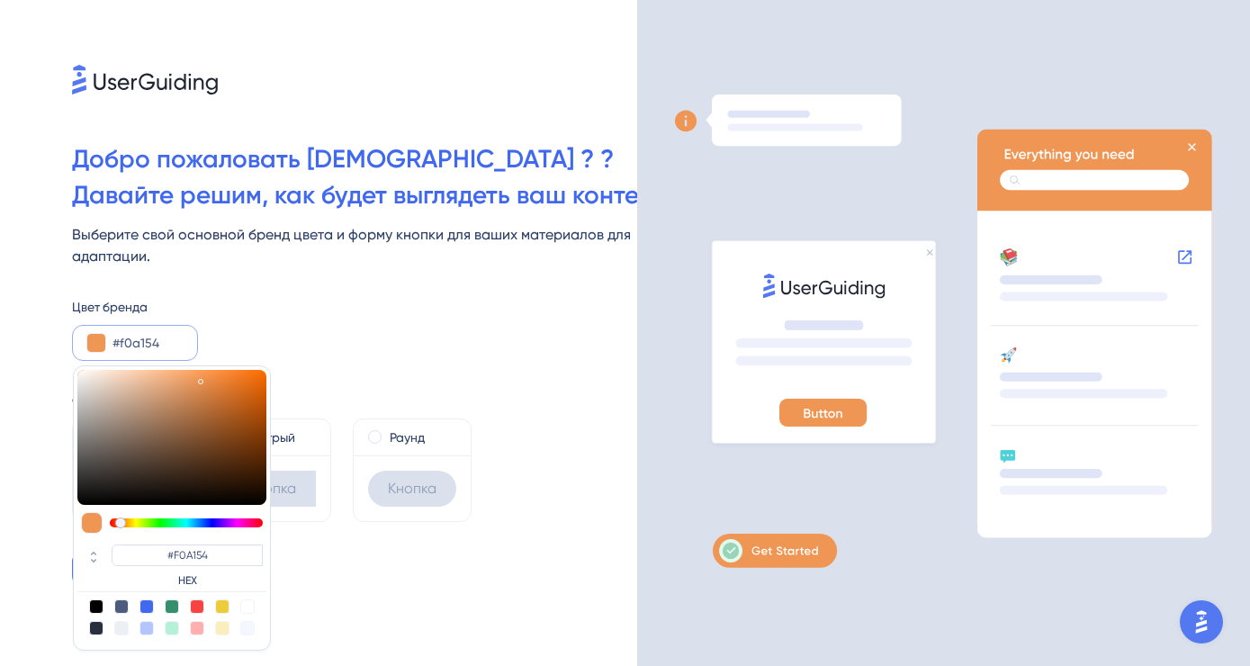
type input "#F0A754"
type input "#f0ac54"
type input "#F0AC54"
type input "#f0b254"
type input "#F0B254"
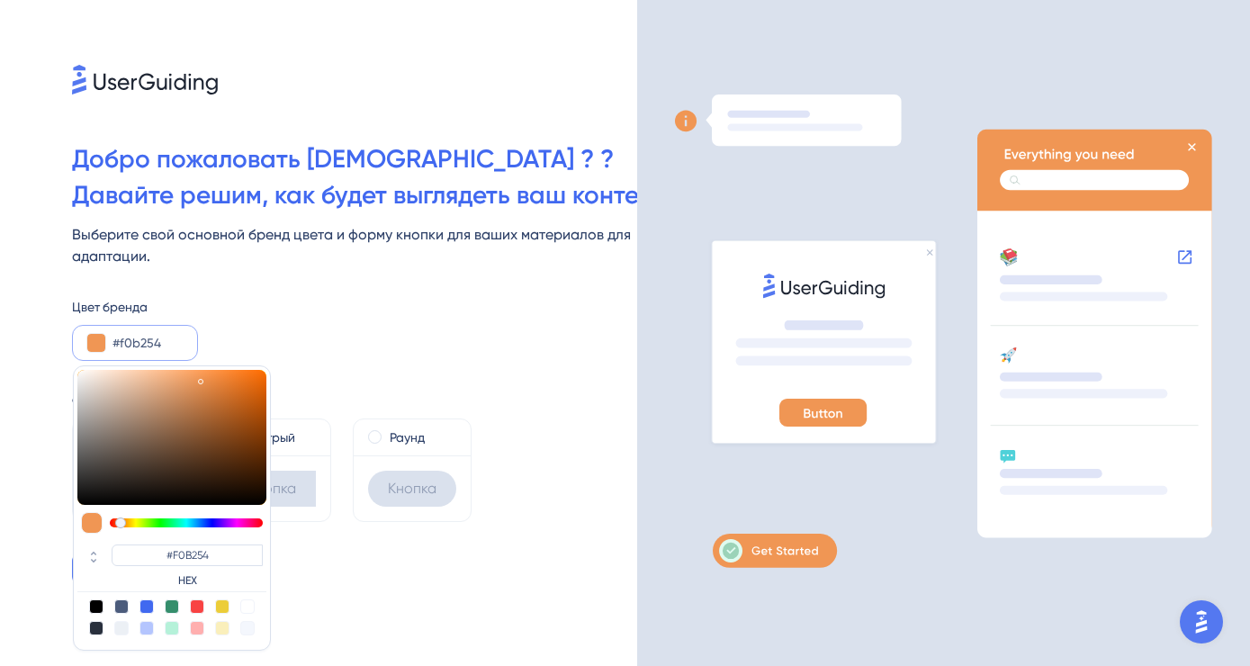
type input "#f0b754"
type input "#F0B754"
type input "#f0bd54"
type input "#F0BD54"
type input "#f0c254"
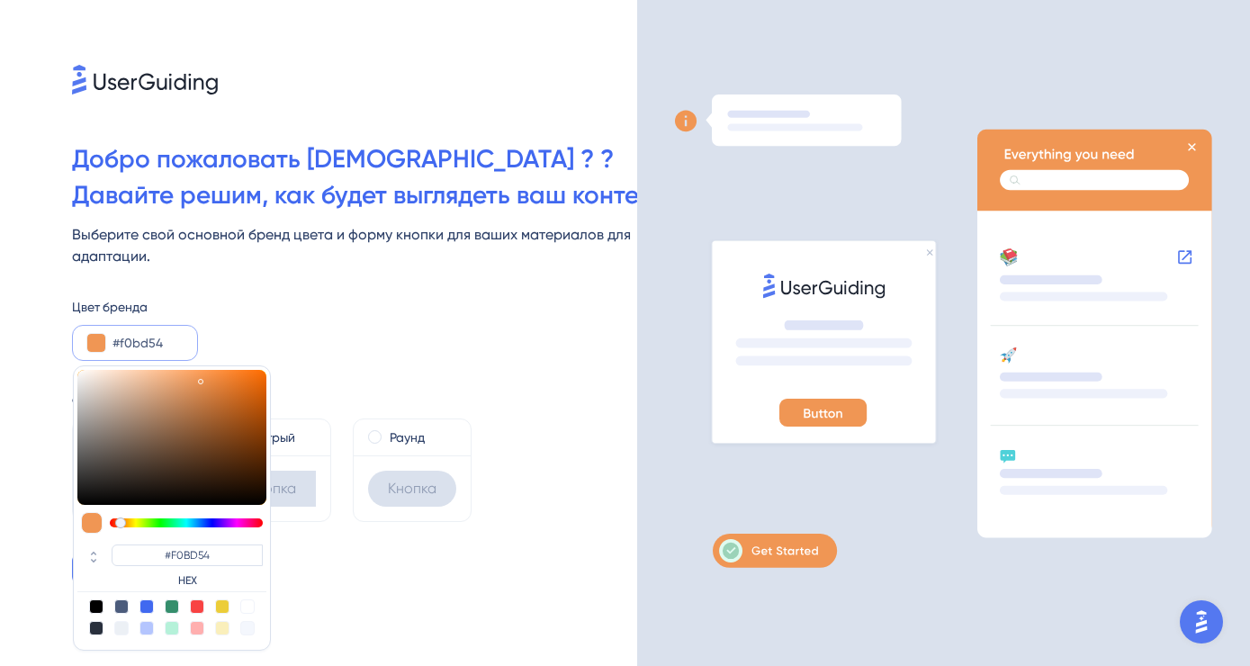
type input "#F0C254"
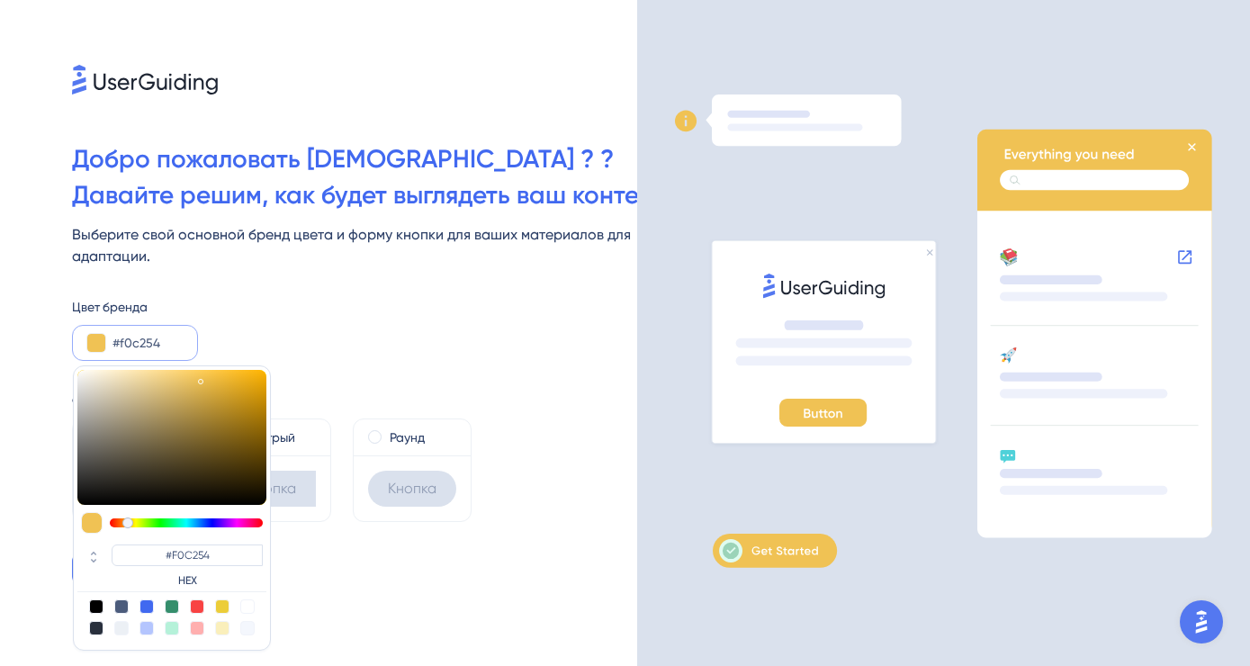
type input "#f0bd54"
type input "#F0BD54"
type input "#f0b754"
type input "#F0B754"
type input "#f0b254"
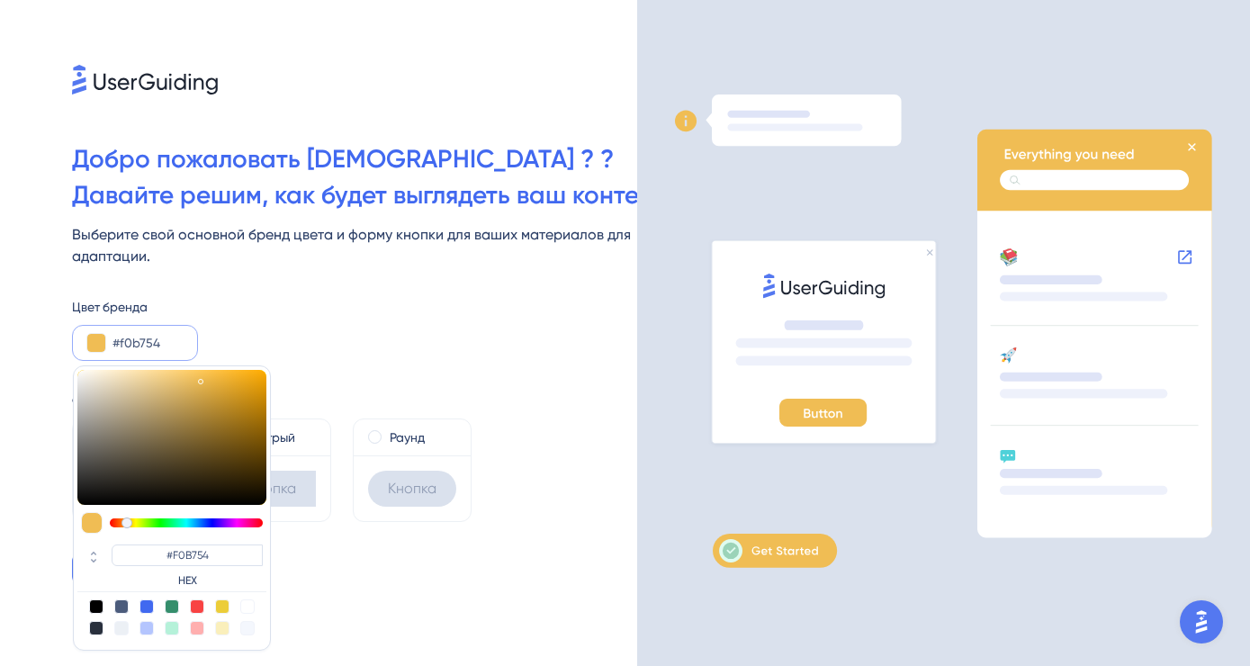
type input "#F0B254"
type input "#f0ac54"
type input "#F0AC54"
type input "#f0a754"
type input "#F0A754"
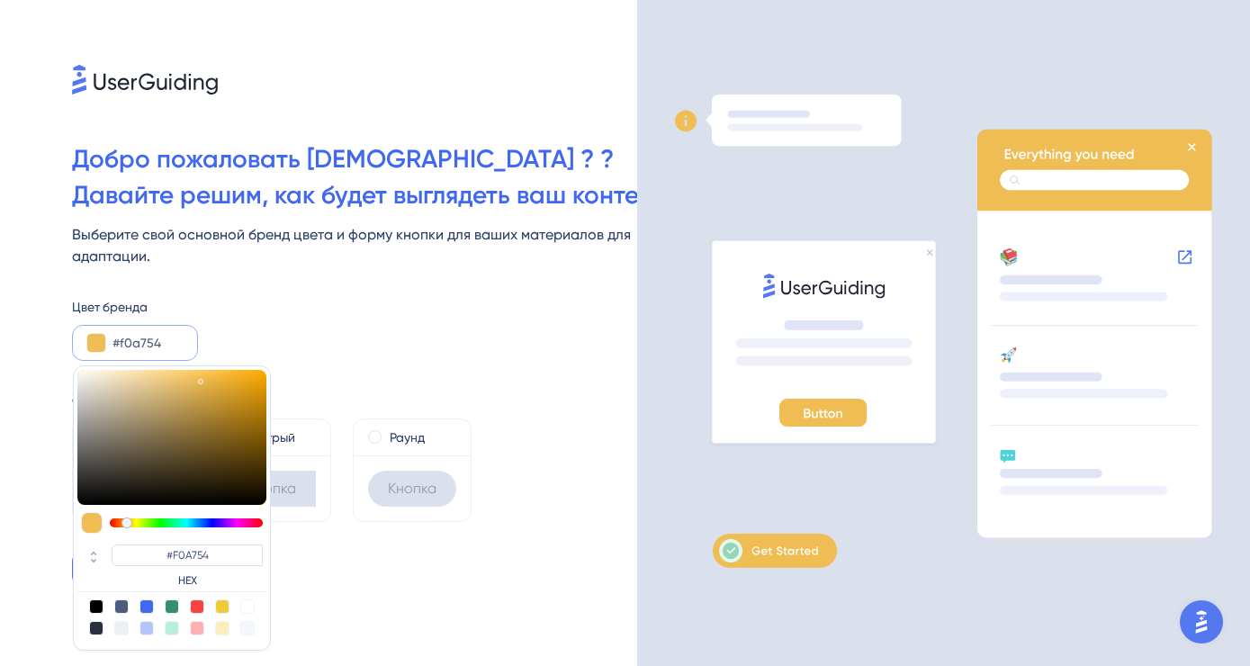
type input "#f0a154"
type input "#F0A154"
type input "#f09c54"
type input "#F09C54"
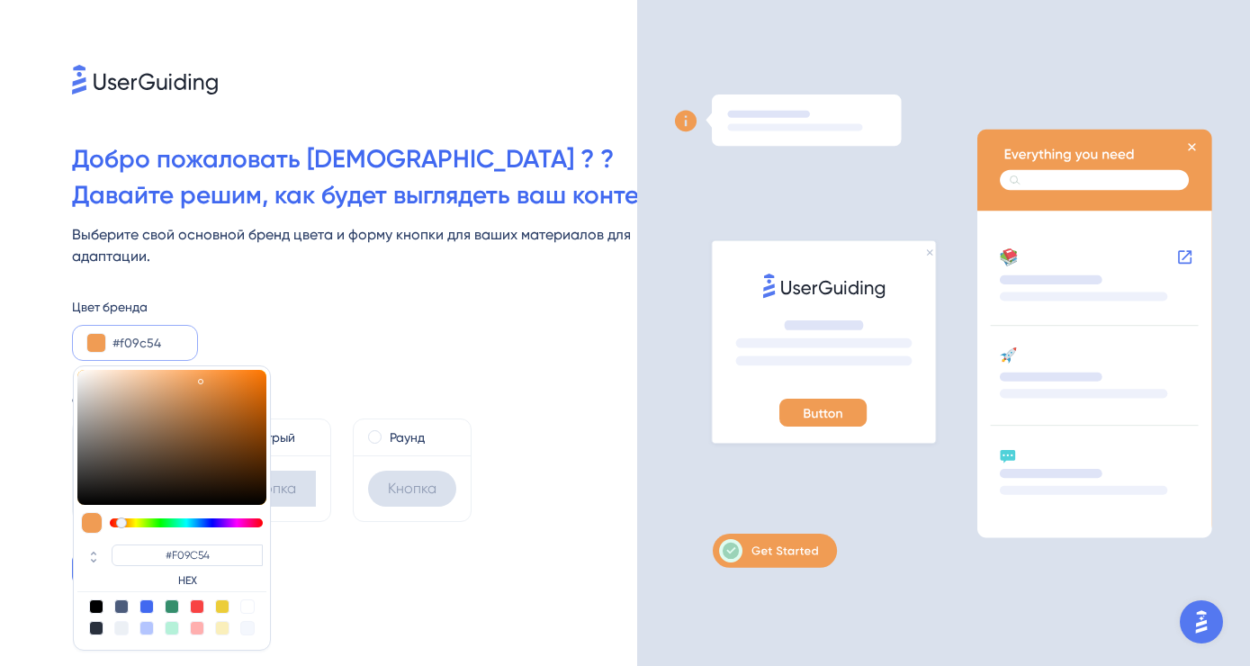
type input "#f0a154"
type input "#F0A154"
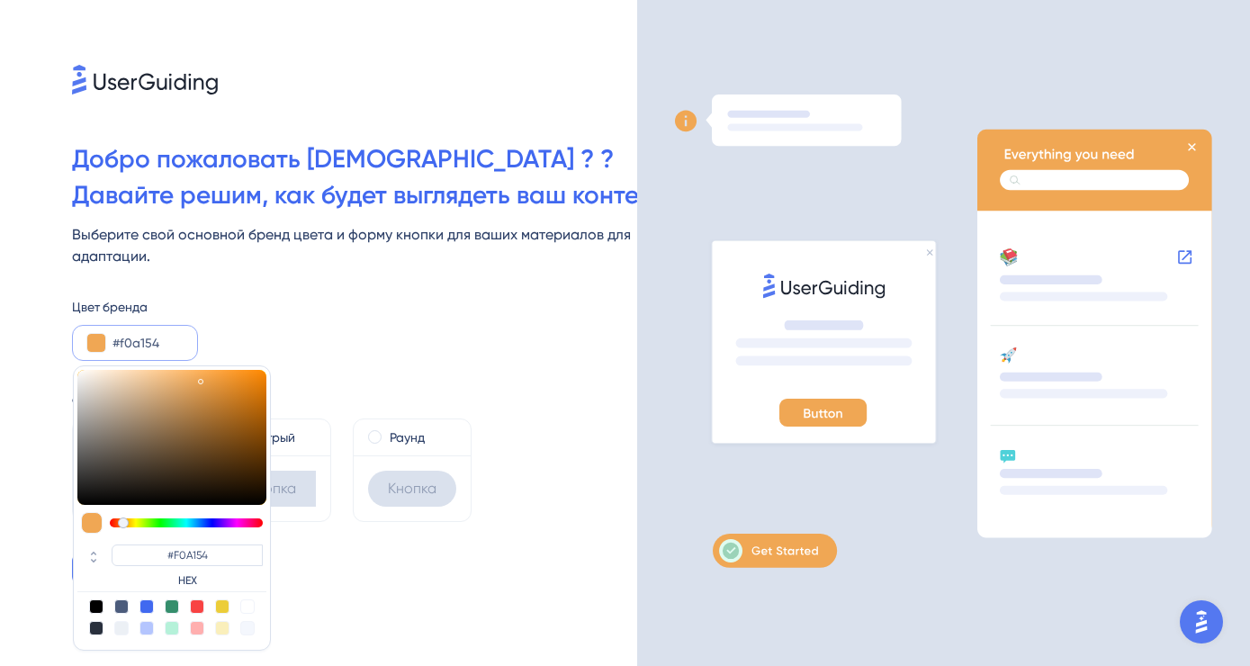
type input "#f0a754"
type input "#F0A754"
type input "#f0ac54"
type input "#F0AC54"
type input "#f0b254"
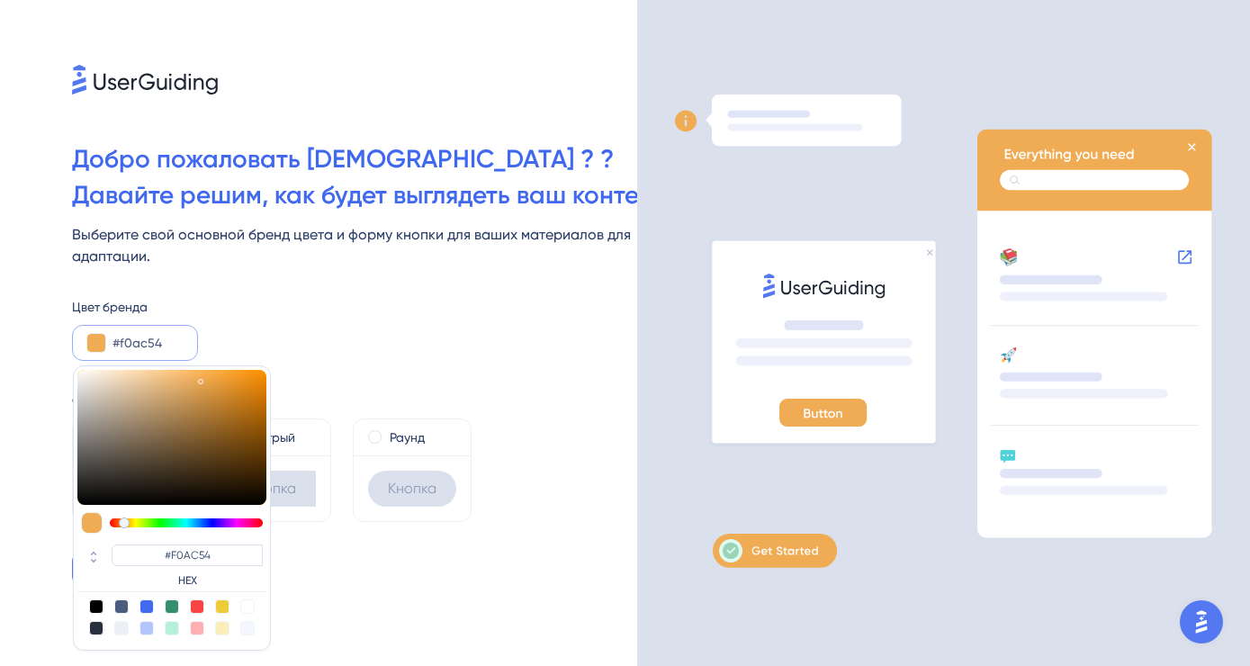
type input "#F0B254"
type input "#f0b754"
type input "#F0B754"
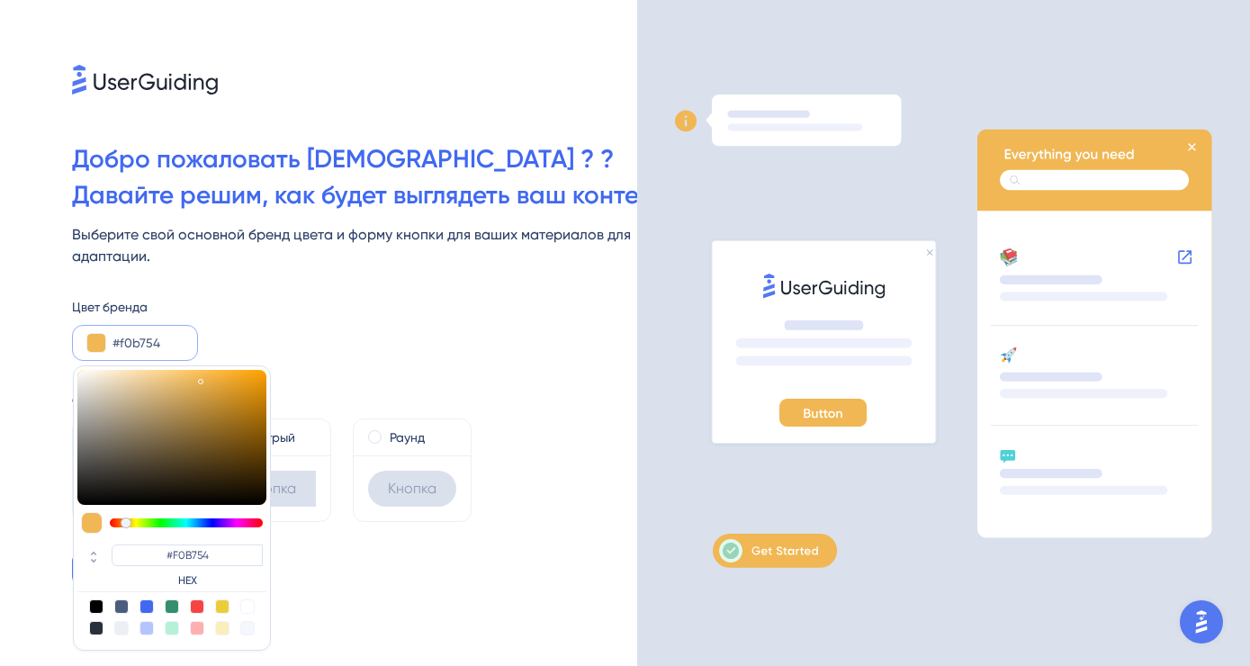
type input "#f0bd54"
type input "#F0BD54"
type input "#f0c254"
type input "#F0C254"
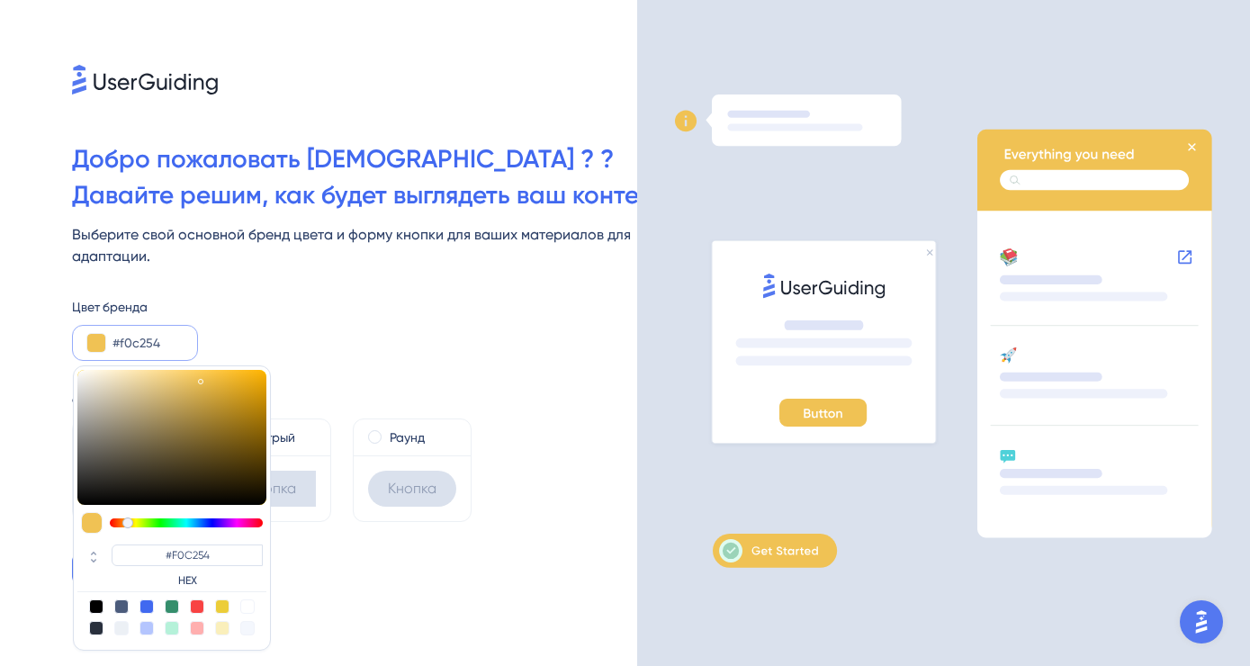
type input "#f0c854"
type input "#F0C854"
type input "#f0cd54"
type input "#F0CD54"
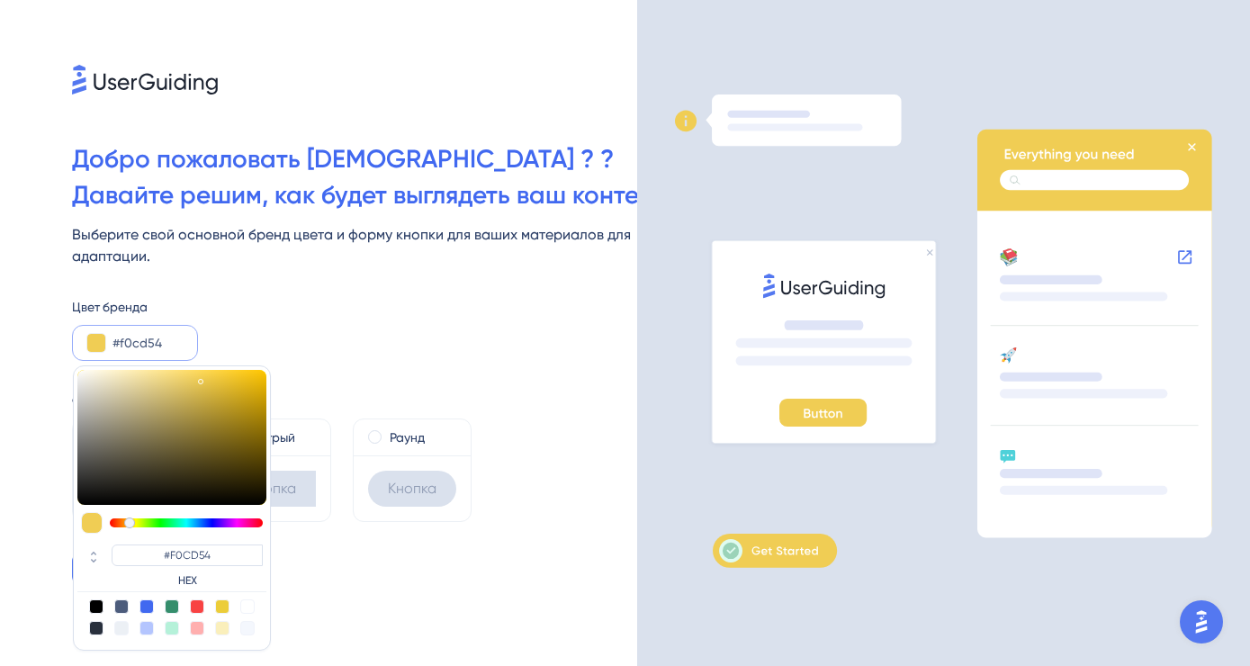
type input "#f0d354"
type input "#F0D354"
drag, startPoint x: 207, startPoint y: 520, endPoint x: 130, endPoint y: 525, distance: 76.6
click at [130, 525] on div at bounding box center [130, 522] width 11 height 11
click at [89, 524] on div at bounding box center [92, 523] width 22 height 22
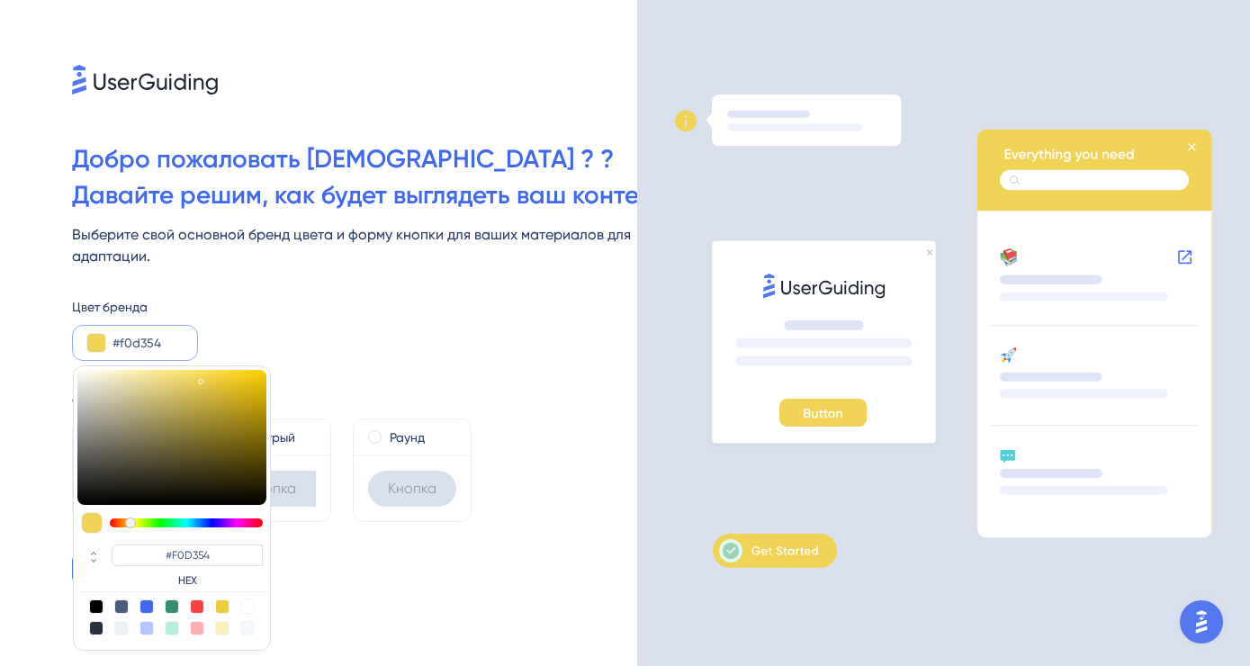
click at [193, 583] on label "HEX" at bounding box center [187, 580] width 151 height 14
click at [216, 558] on input "#F0D354" at bounding box center [187, 555] width 151 height 22
drag, startPoint x: 216, startPoint y: 558, endPoint x: 142, endPoint y: 562, distance: 73.9
click at [142, 562] on input "#F0D354" at bounding box center [187, 555] width 151 height 22
drag, startPoint x: 175, startPoint y: 337, endPoint x: 101, endPoint y: 341, distance: 74.8
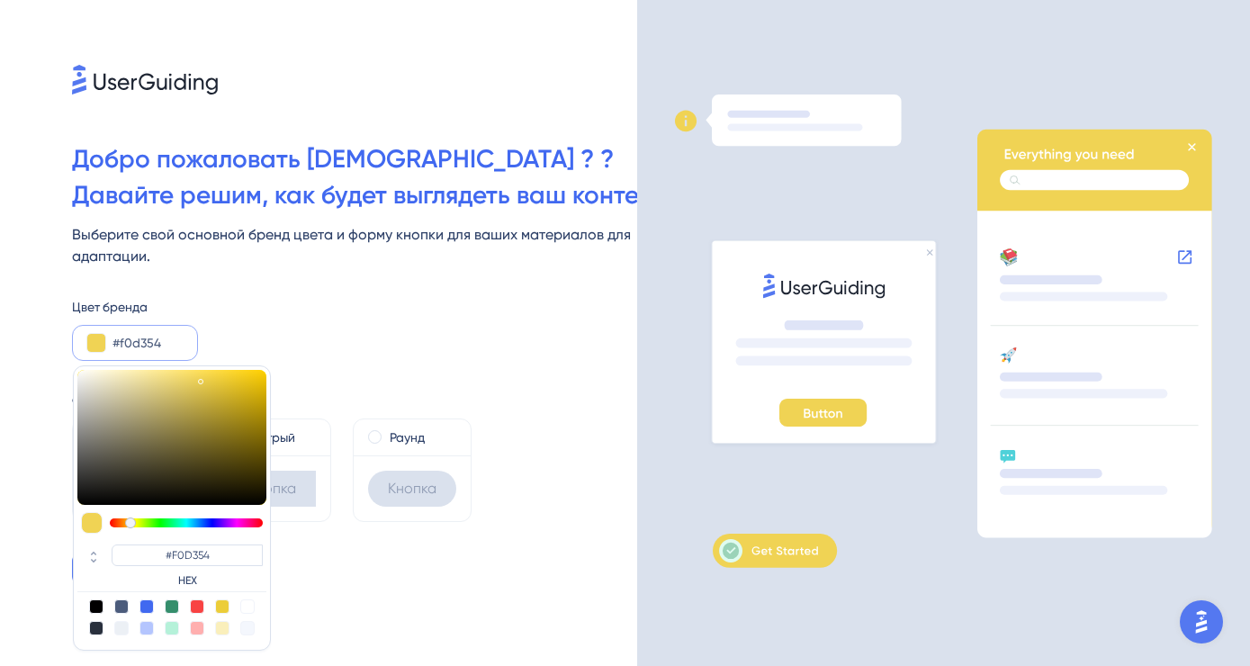
click at [112, 341] on input "#f0d354" at bounding box center [147, 343] width 70 height 22
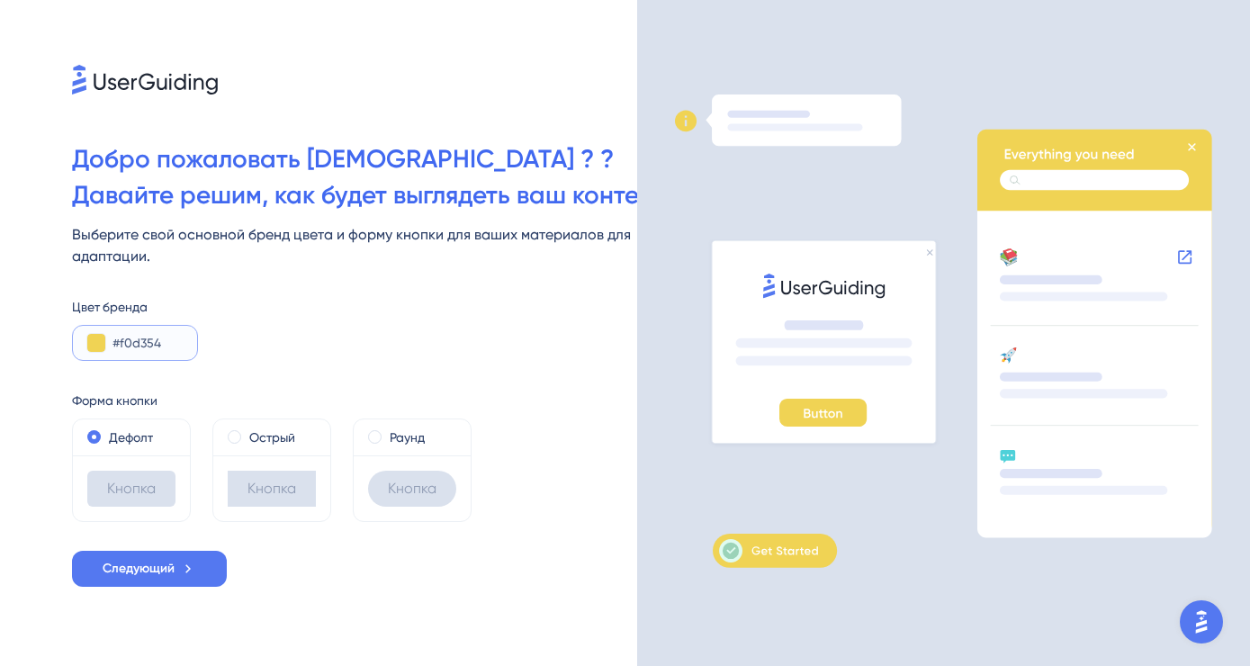
paste input "F0D"
type input "#F0D354"
click at [185, 583] on button "Следующий" at bounding box center [149, 569] width 155 height 36
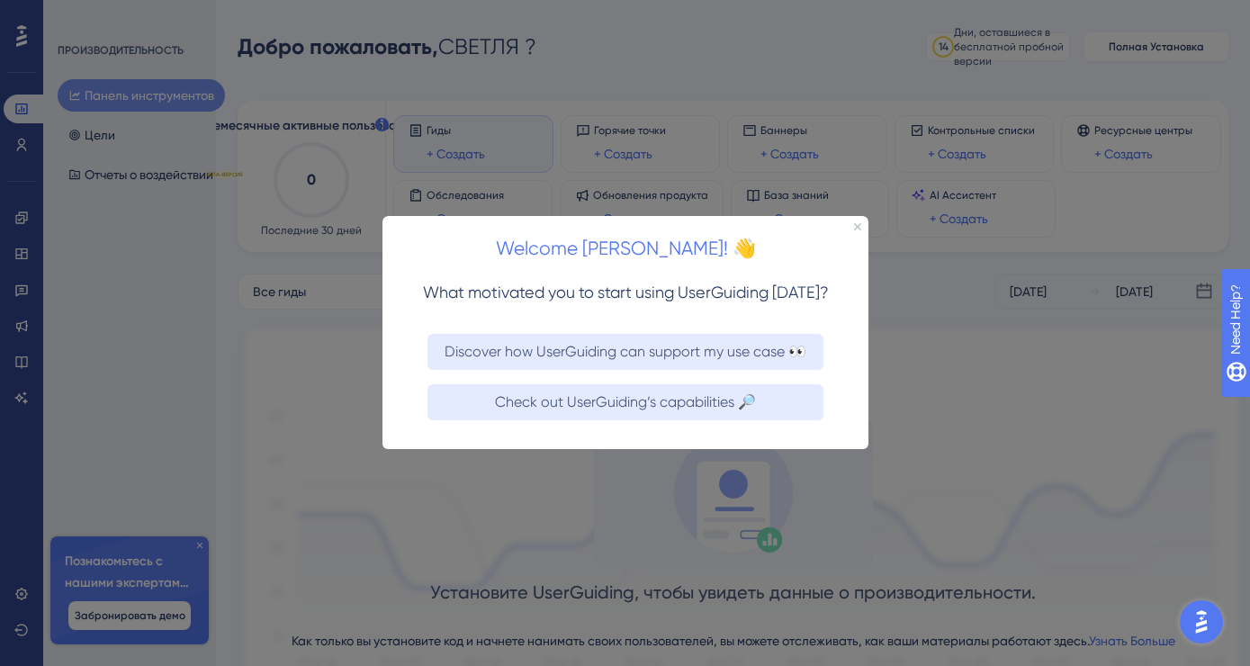
click at [910, 394] on div at bounding box center [625, 333] width 1250 height 666
click at [855, 230] on icon "Close Preview" at bounding box center [856, 226] width 7 height 7
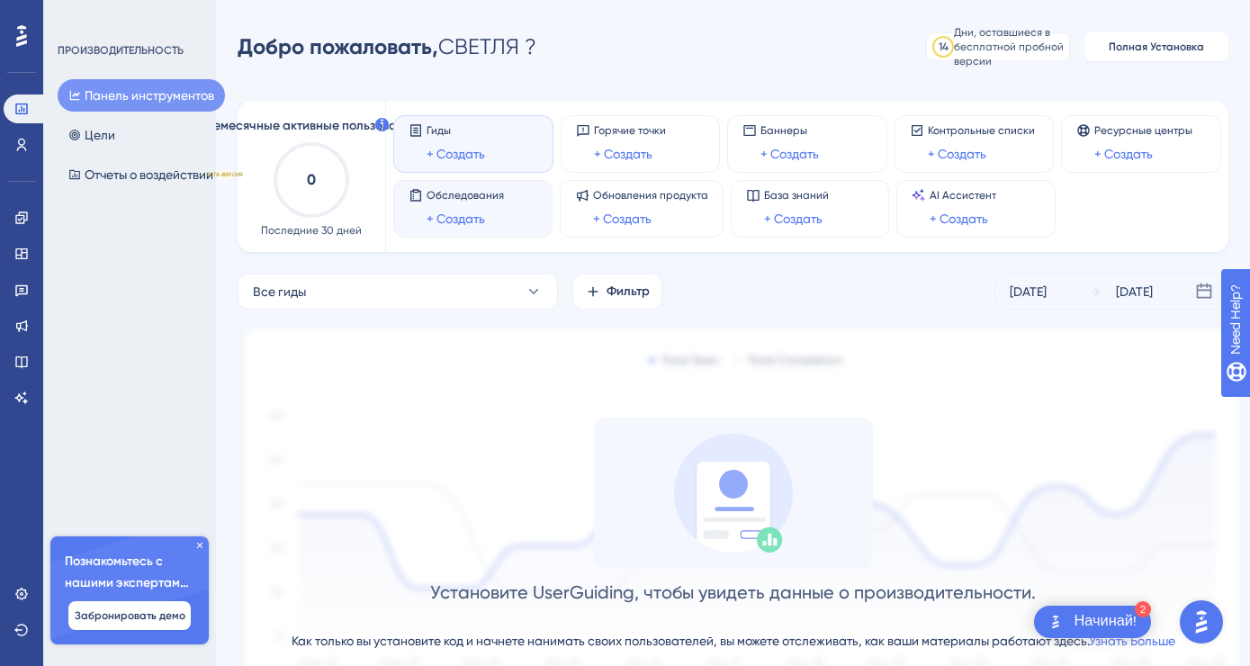
click at [504, 215] on div "Обследования + Создать" at bounding box center [473, 208] width 129 height 41
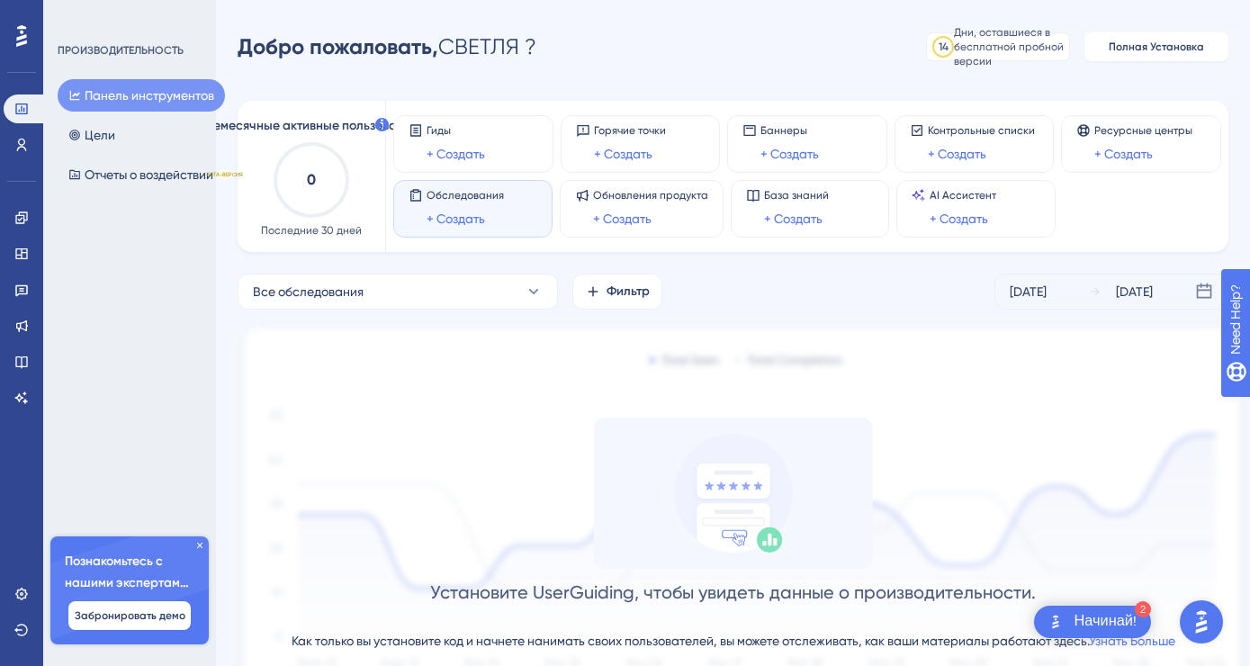
click at [504, 215] on div "Обследования + Создать" at bounding box center [473, 208] width 129 height 41
click at [457, 212] on link "+ Создать" at bounding box center [456, 219] width 58 height 22
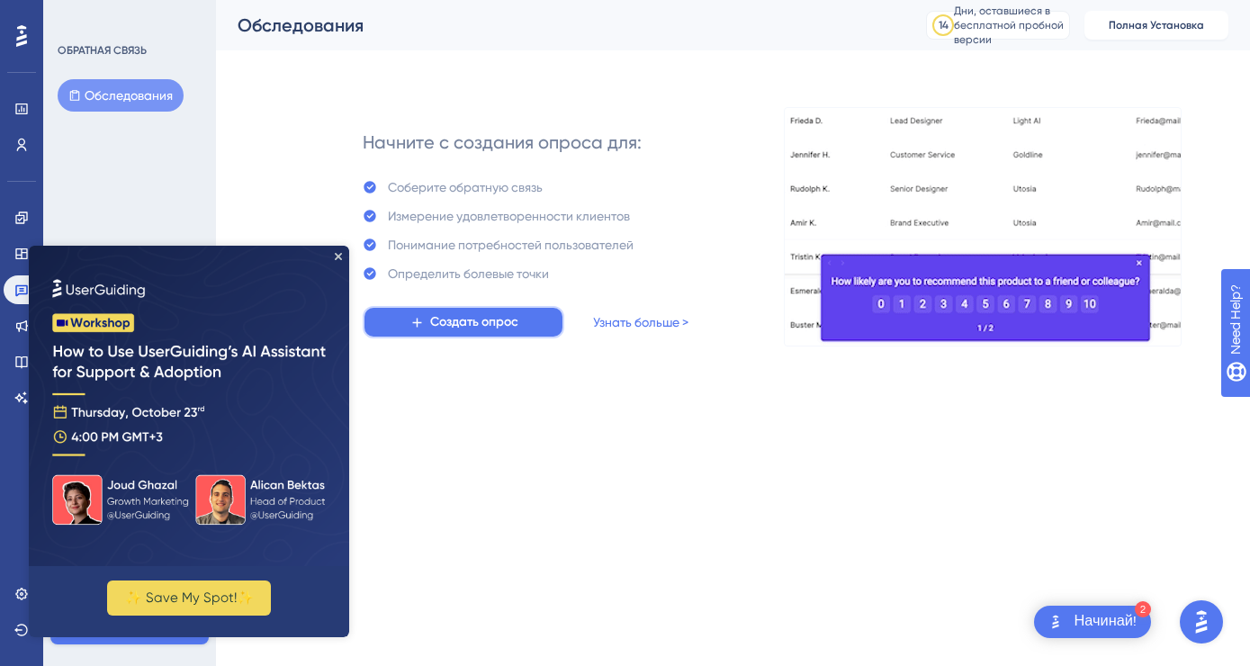
click at [516, 323] on span "Создать опрос" at bounding box center [474, 322] width 88 height 22
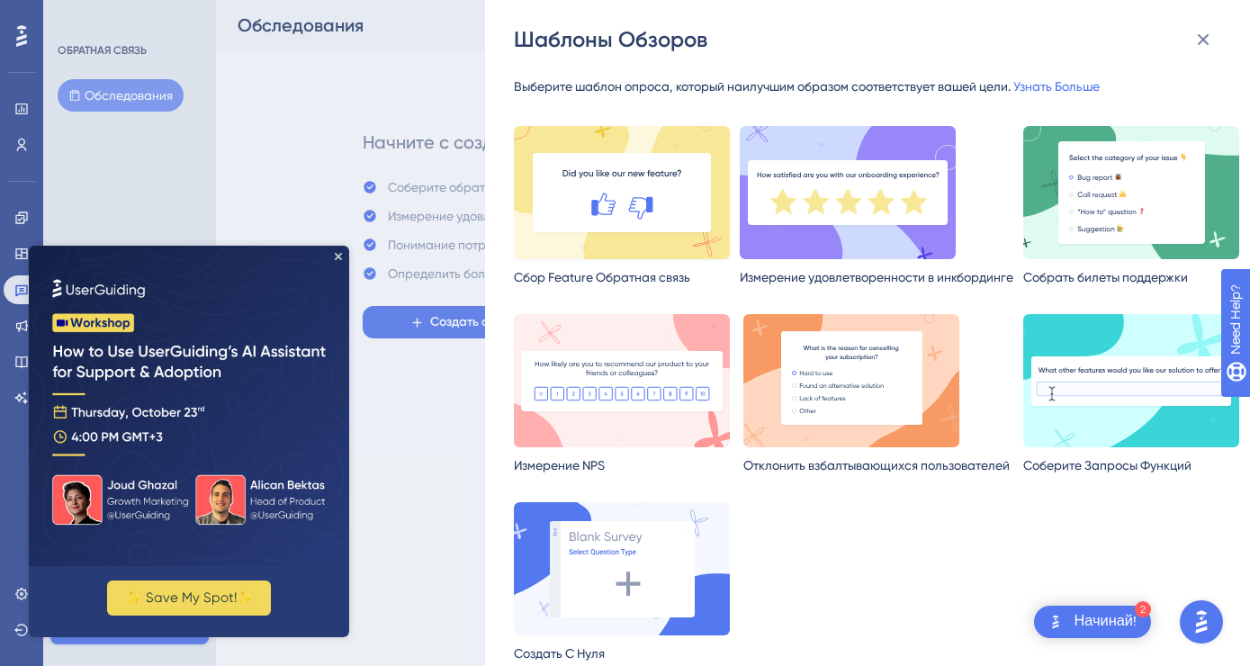
click at [584, 224] on img at bounding box center [622, 192] width 216 height 133
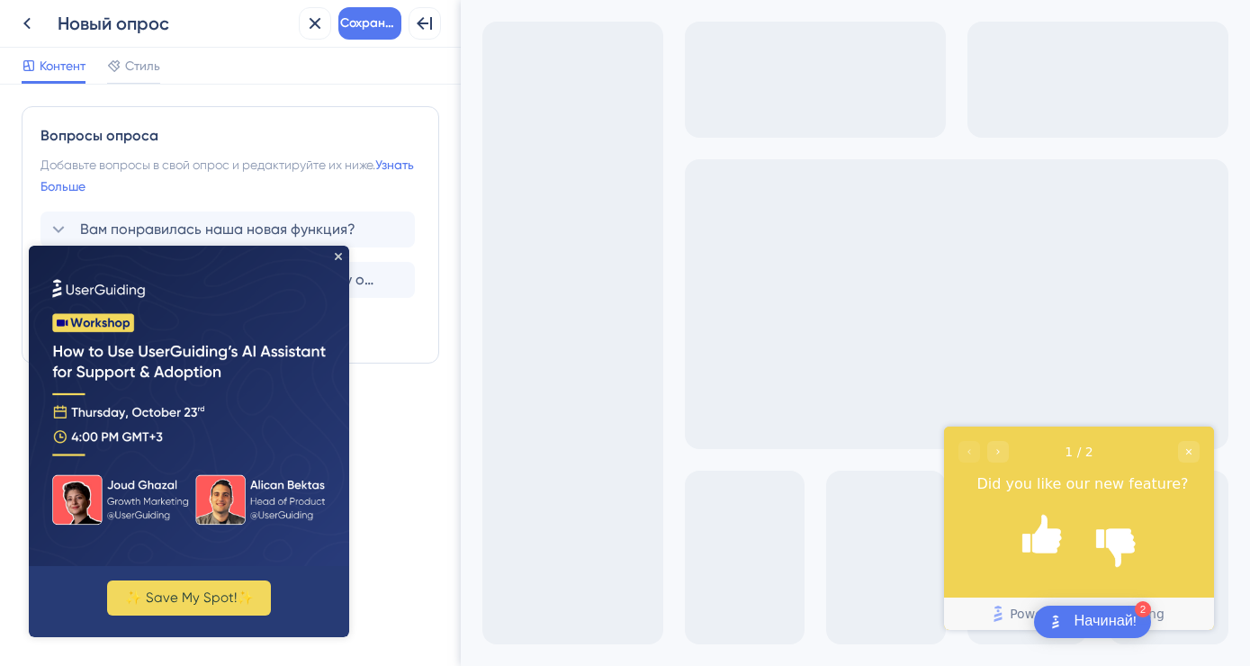
click at [343, 256] on img at bounding box center [189, 406] width 320 height 320
click at [338, 256] on icon "Close Preview" at bounding box center [338, 256] width 7 height 7
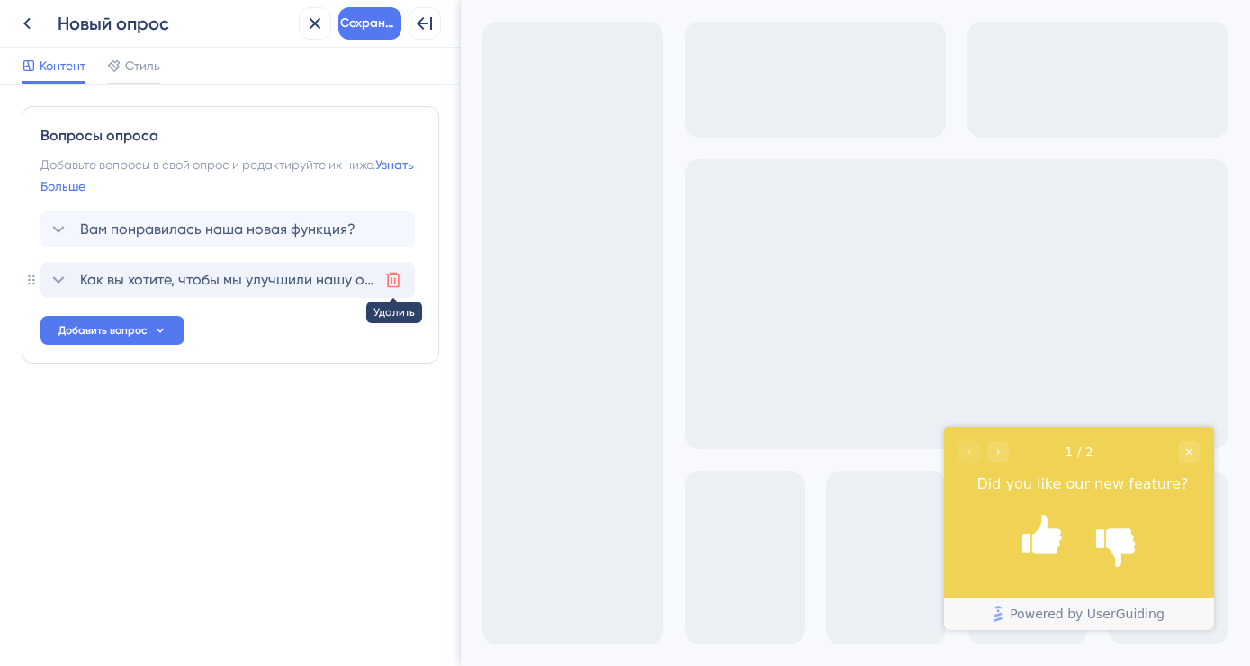
click at [406, 272] on button at bounding box center [393, 279] width 29 height 29
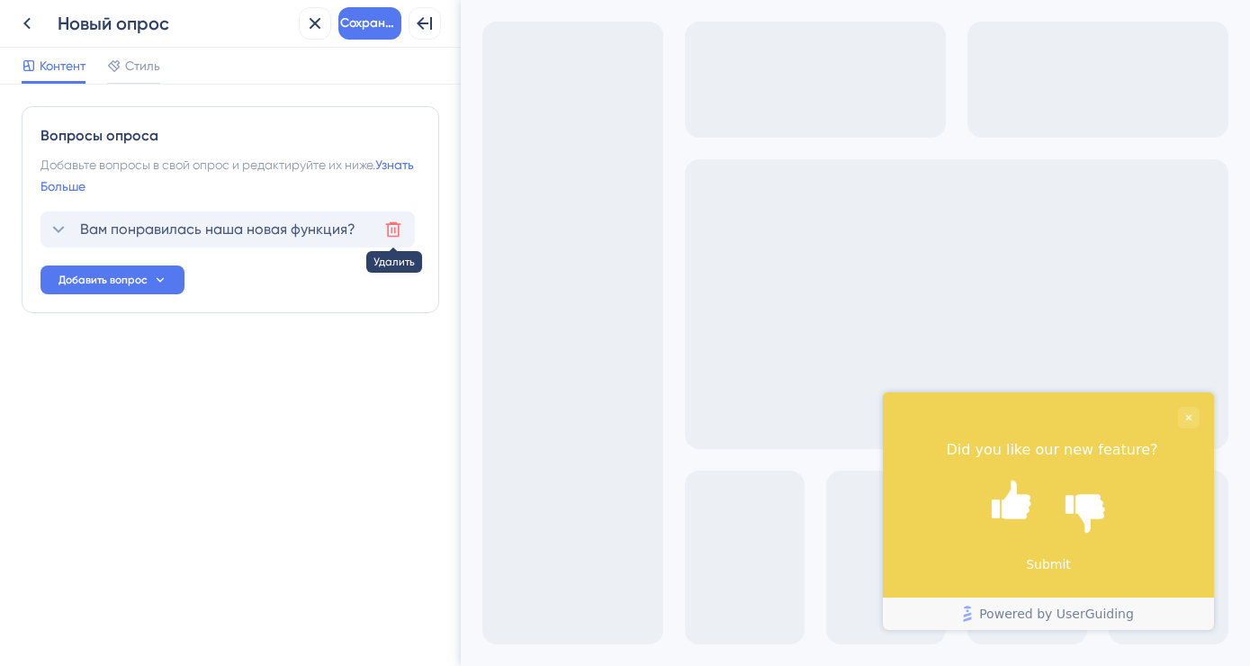
click at [387, 229] on icon at bounding box center [393, 229] width 18 height 18
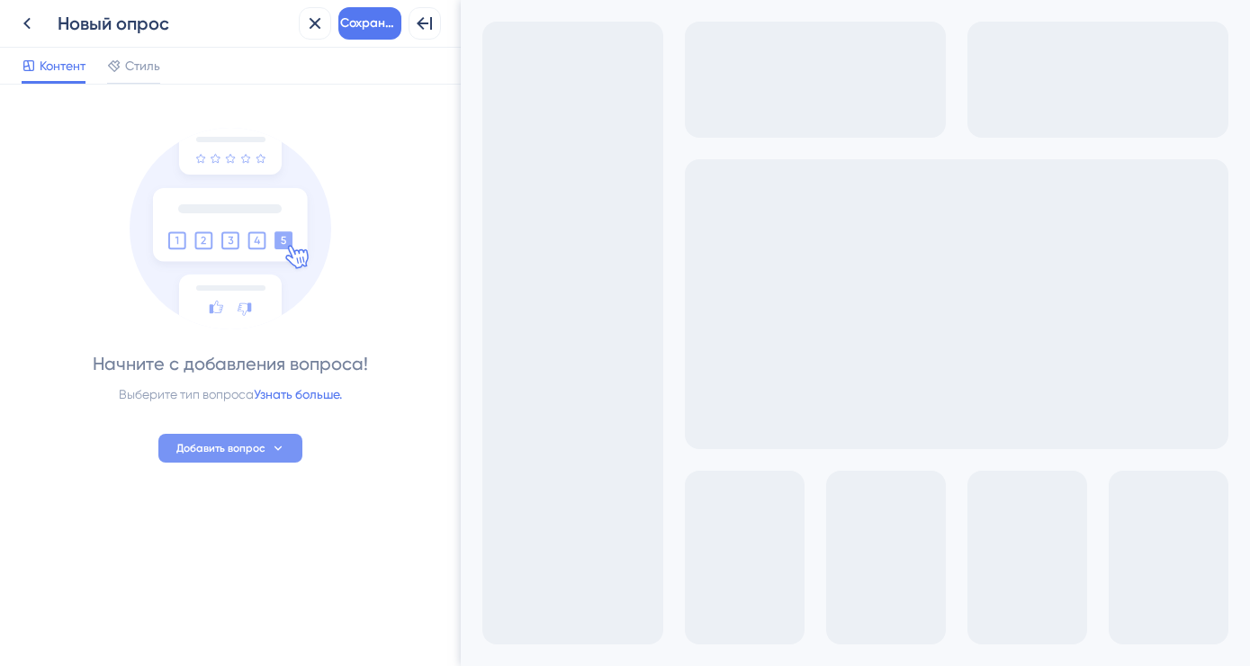
click at [230, 449] on span "Добавить вопрос" at bounding box center [220, 448] width 89 height 14
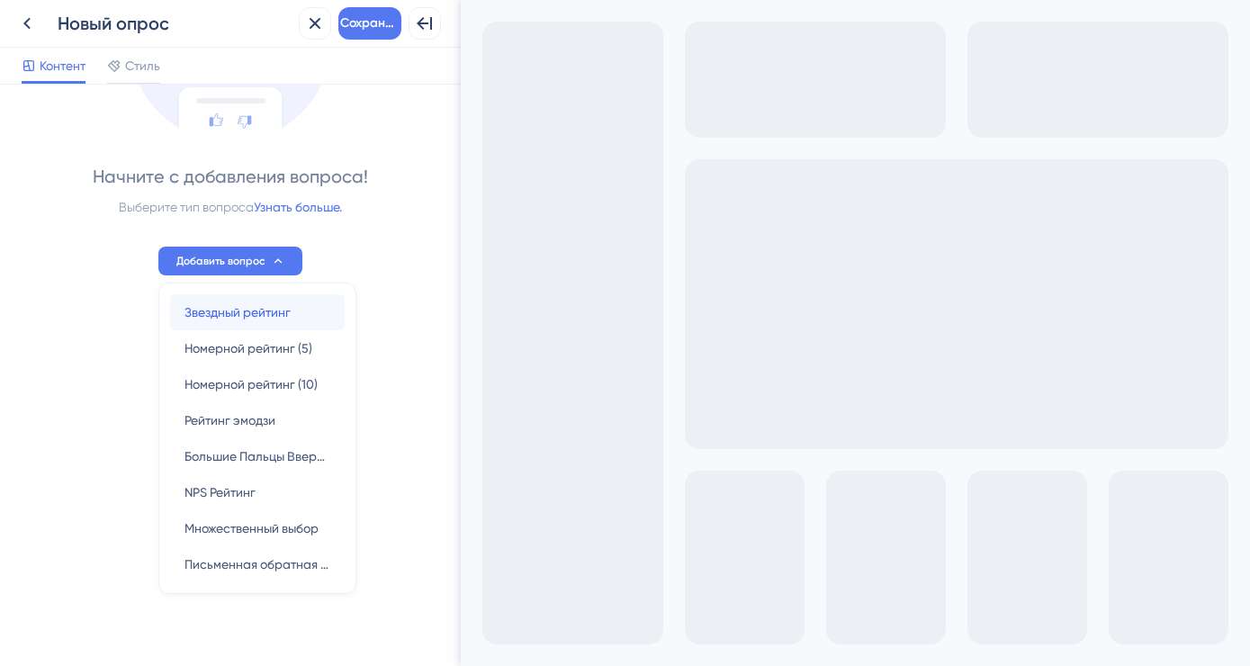
click at [286, 305] on span "Звездный рейтинг" at bounding box center [237, 312] width 106 height 22
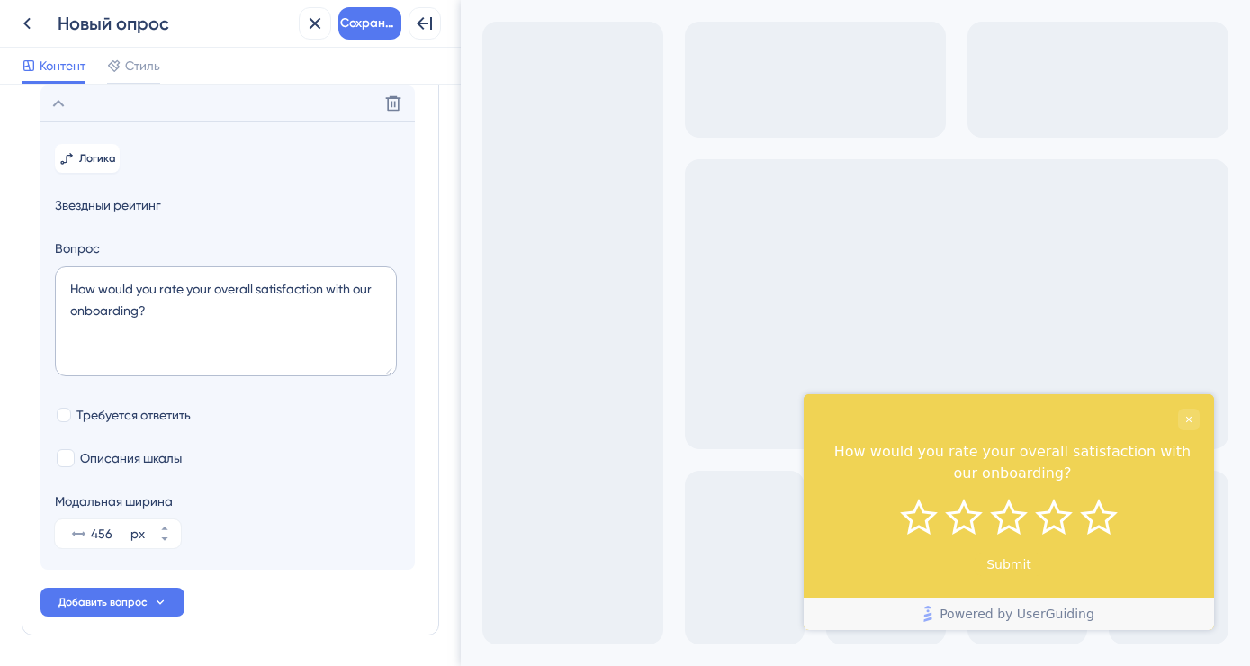
scroll to position [127, 0]
drag, startPoint x: 152, startPoint y: 309, endPoint x: 63, endPoint y: 292, distance: 90.7
click at [63, 292] on textarea "How would you rate your overall satisfaction with our onboarding?" at bounding box center [226, 320] width 342 height 110
drag, startPoint x: 63, startPoint y: 292, endPoint x: 163, endPoint y: 310, distance: 101.5
click at [163, 310] on textarea "How would you rate your overall satisfaction with our onboarding?" at bounding box center [226, 320] width 342 height 110
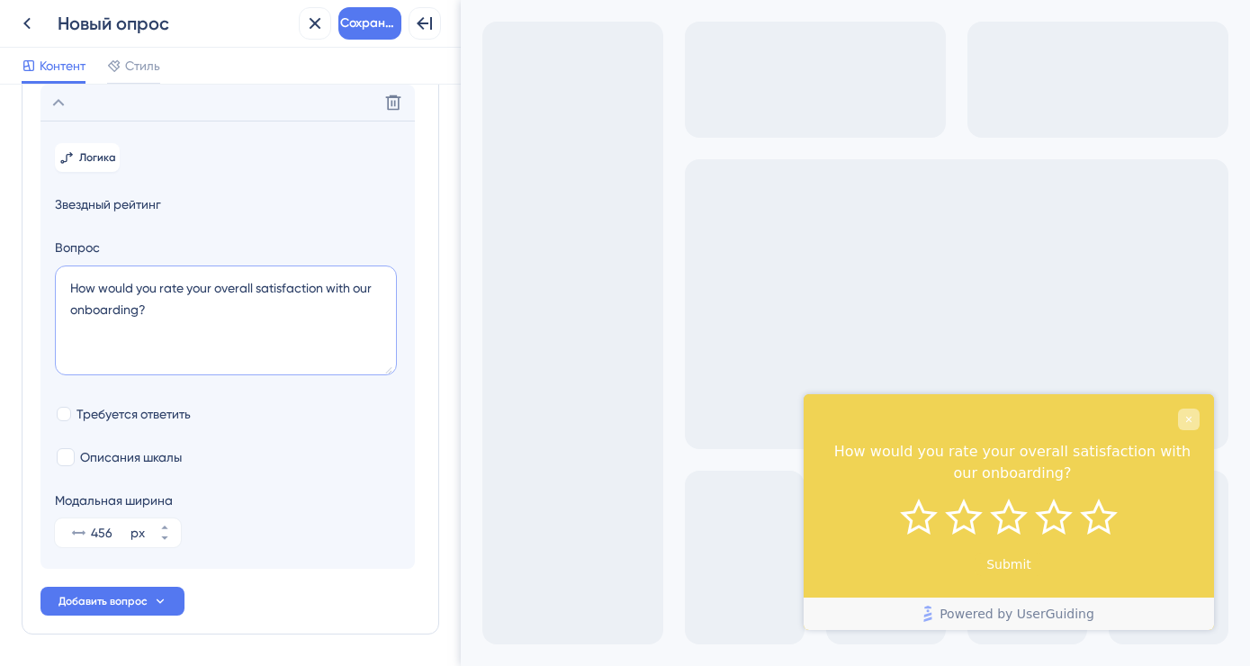
click at [1192, 415] on icon "Close survey" at bounding box center [1188, 419] width 11 height 11
click at [335, 329] on textarea "How would you rate your overall satisfaction with our onboarding?" at bounding box center [226, 320] width 342 height 110
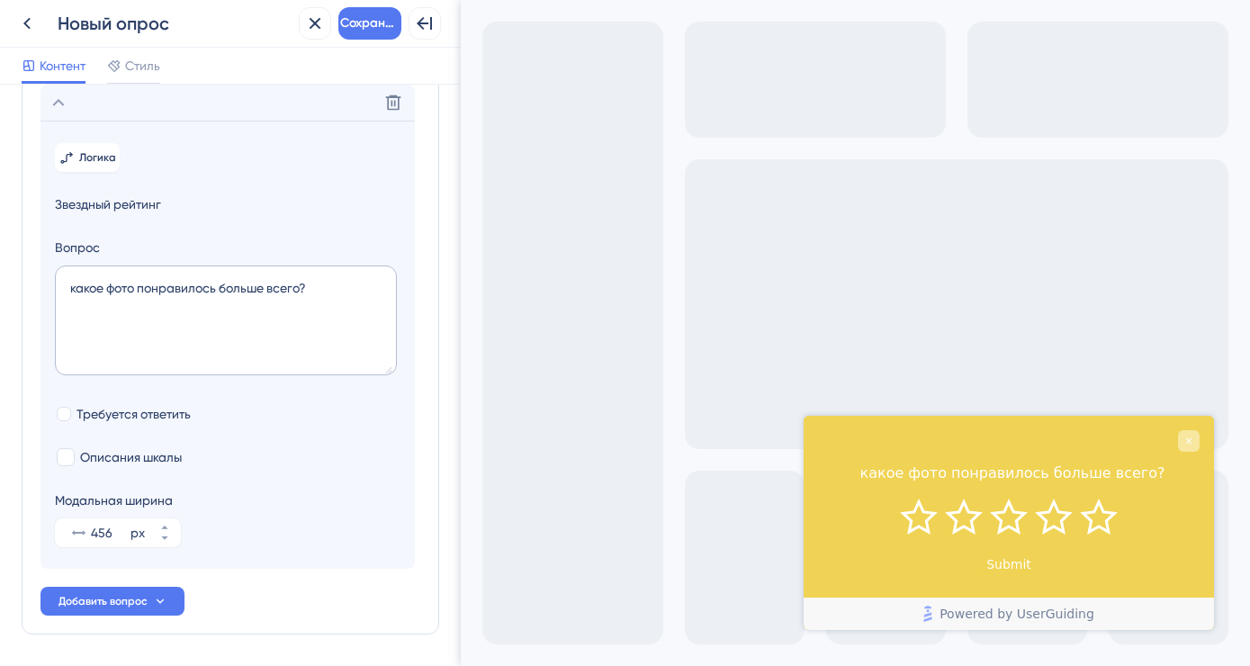
type textarea "какое фото понравилось больше всего?"
click at [1188, 446] on icon "Close survey" at bounding box center [1188, 441] width 11 height 11
click at [379, 13] on span "Сохранить" at bounding box center [369, 24] width 59 height 22
drag, startPoint x: 1245, startPoint y: 528, endPoint x: 1222, endPoint y: 299, distance: 230.7
click at [1222, 299] on div "Exit Full Screen" at bounding box center [855, 333] width 789 height 666
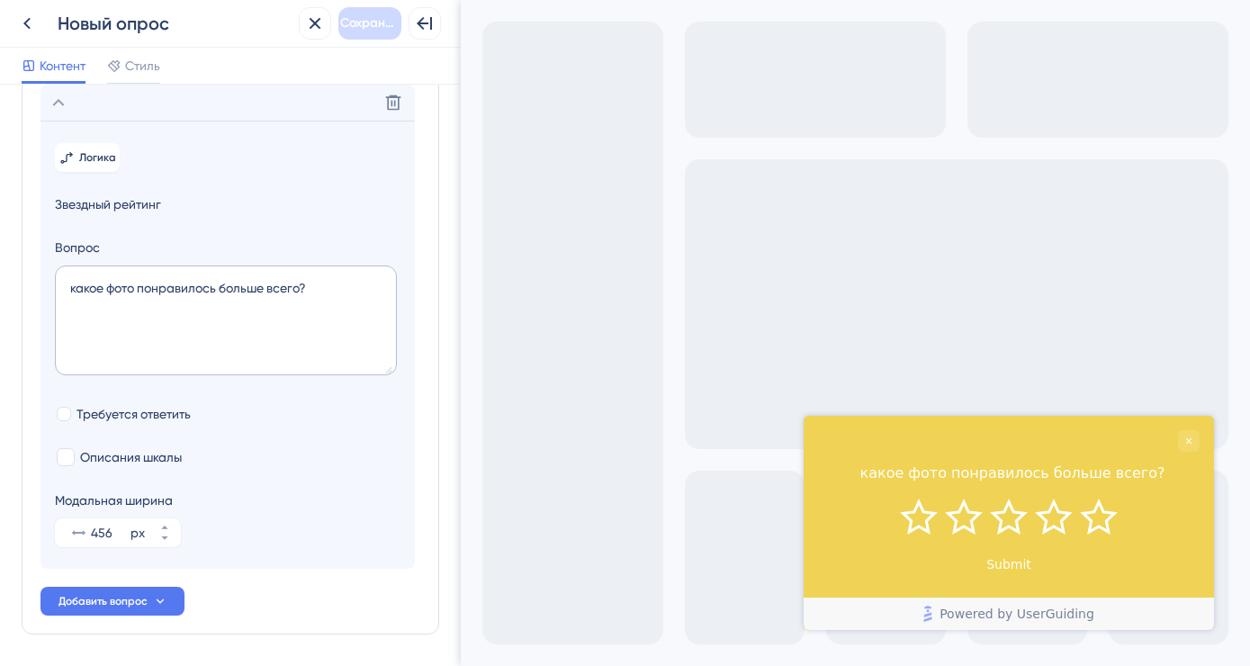
click at [1222, 299] on div "Exit Full Screen" at bounding box center [855, 333] width 789 height 666
click at [1191, 441] on icon "Close survey" at bounding box center [1188, 441] width 11 height 11
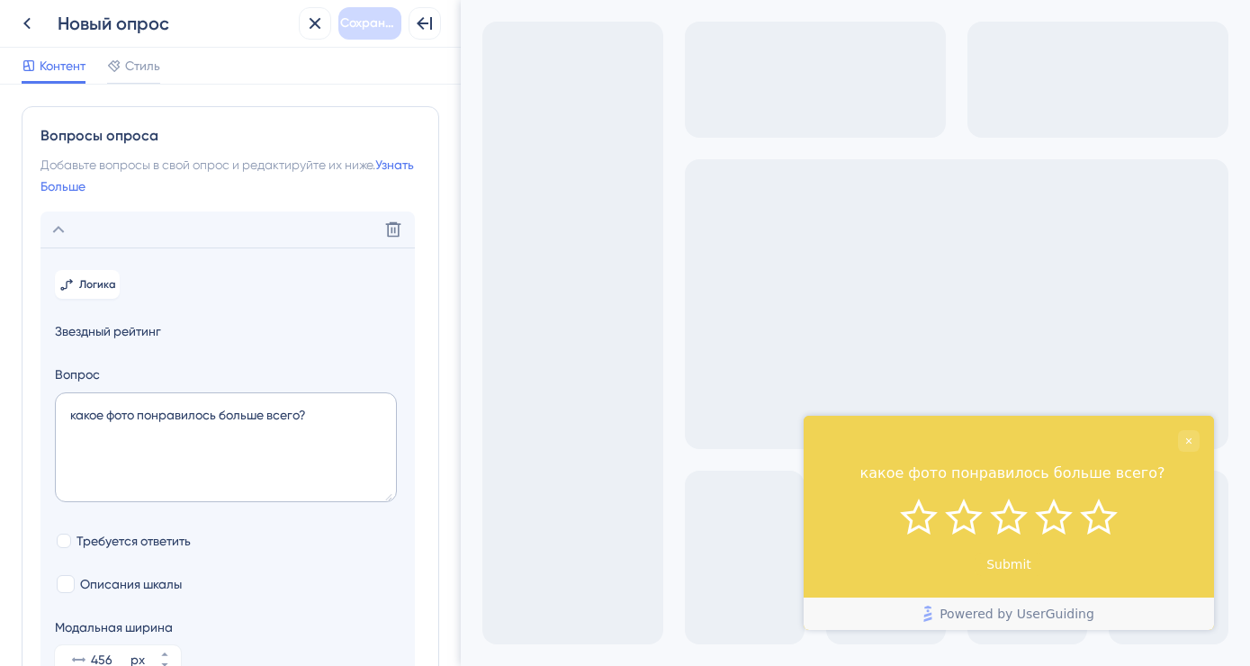
drag, startPoint x: 1206, startPoint y: 444, endPoint x: 1109, endPoint y: 667, distance: 243.4
click at [1206, 444] on div "какое фото понравилось больше всего?" at bounding box center [1009, 457] width 410 height 83
